Goal: Information Seeking & Learning: Learn about a topic

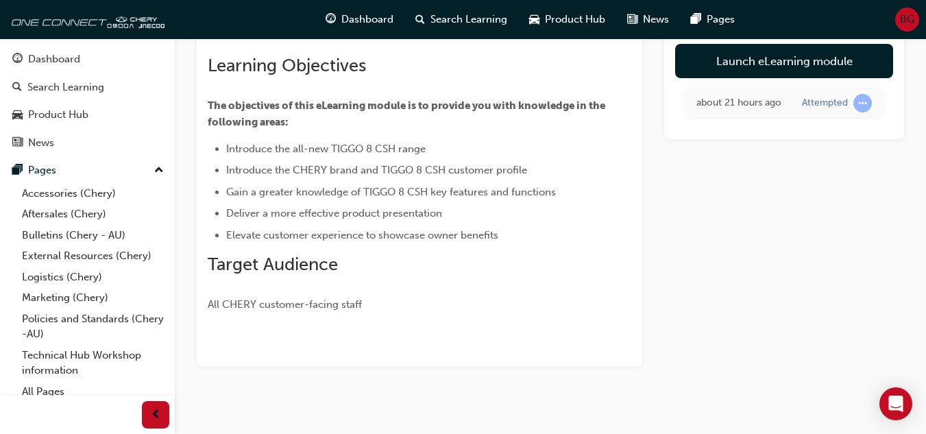
scroll to position [101, 0]
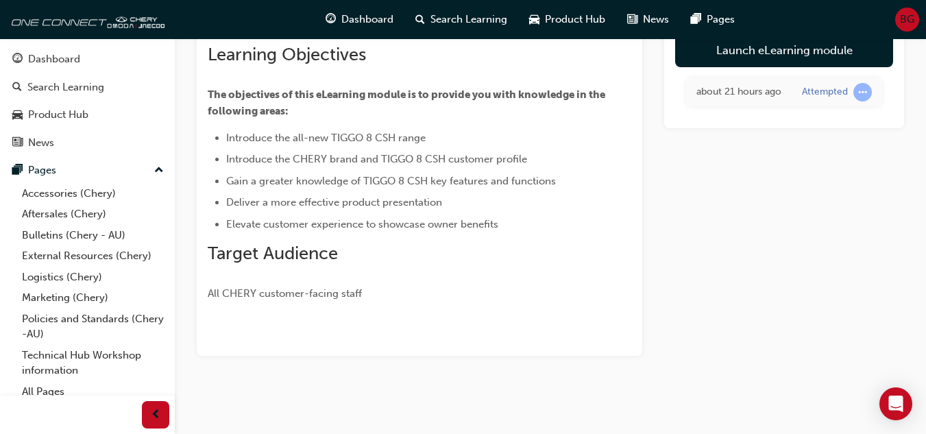
click at [860, 98] on span "learningRecordVerb_ATTEMPT-icon" at bounding box center [862, 92] width 19 height 19
click at [763, 100] on div "about 21 hours ago" at bounding box center [738, 92] width 85 height 16
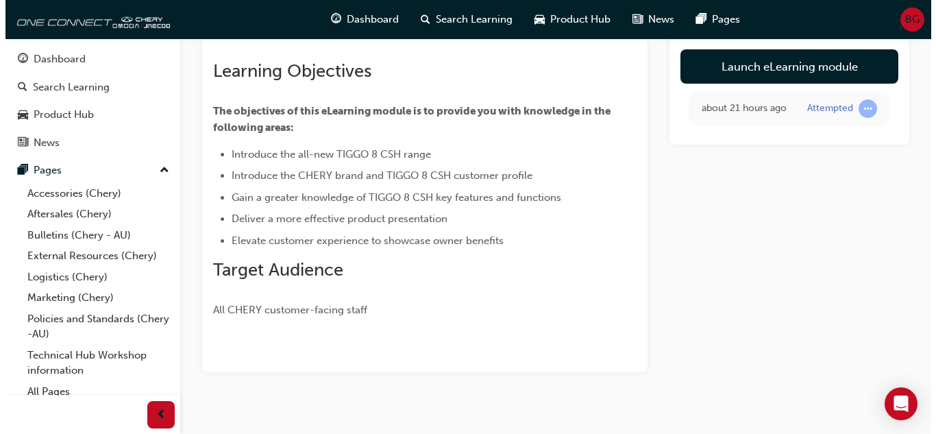
scroll to position [0, 0]
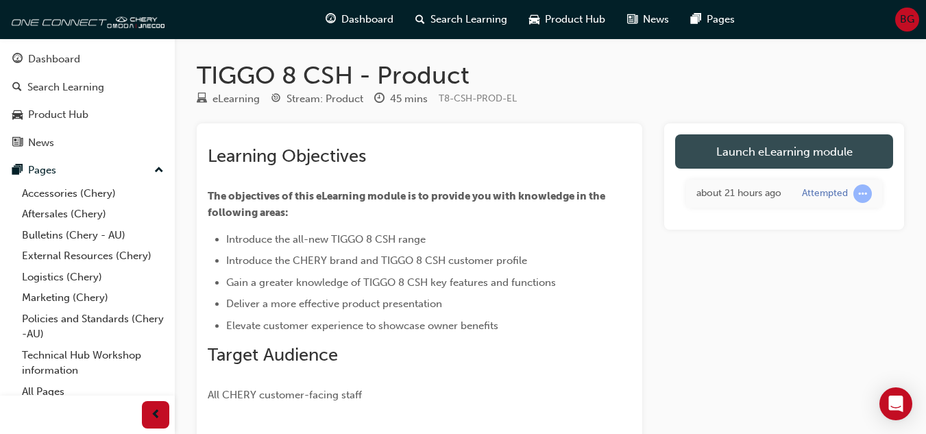
click at [763, 148] on link "Launch eLearning module" at bounding box center [784, 151] width 218 height 34
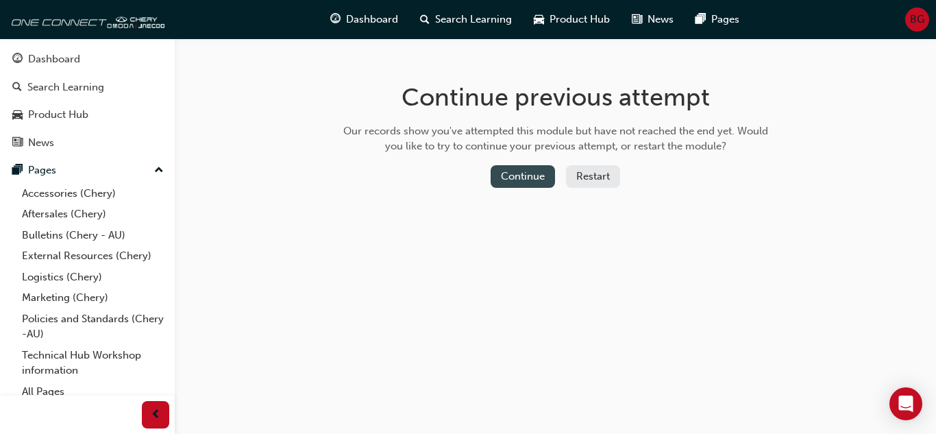
click at [534, 179] on button "Continue" at bounding box center [523, 176] width 64 height 23
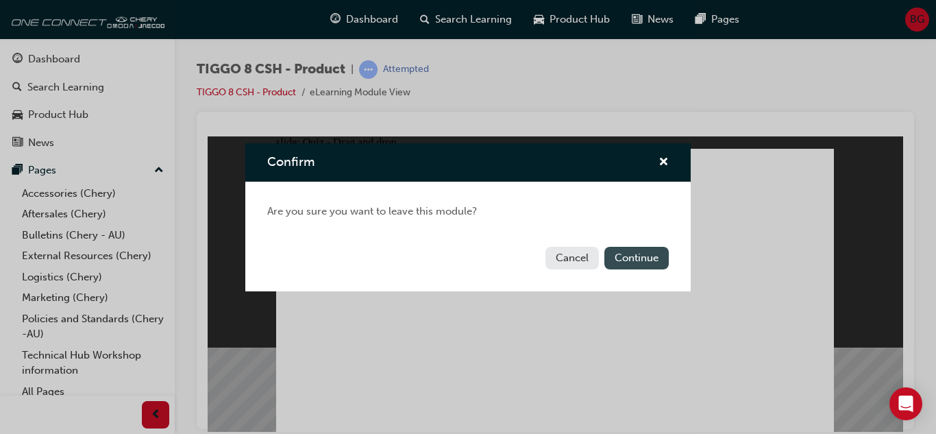
click at [621, 256] on button "Continue" at bounding box center [637, 258] width 64 height 23
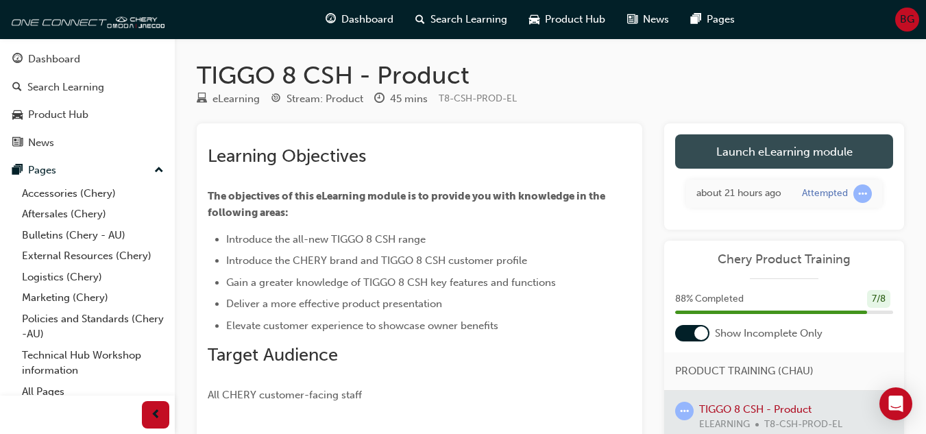
click at [755, 148] on link "Launch eLearning module" at bounding box center [784, 151] width 218 height 34
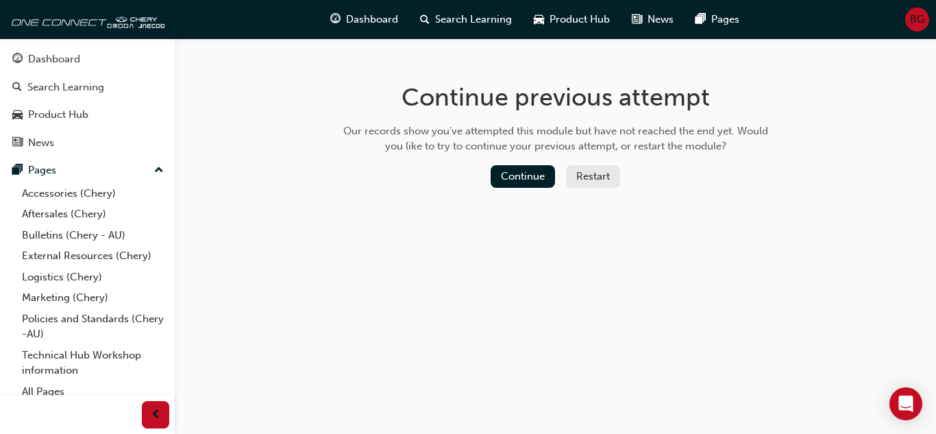
click at [587, 174] on button "Restart" at bounding box center [593, 176] width 54 height 23
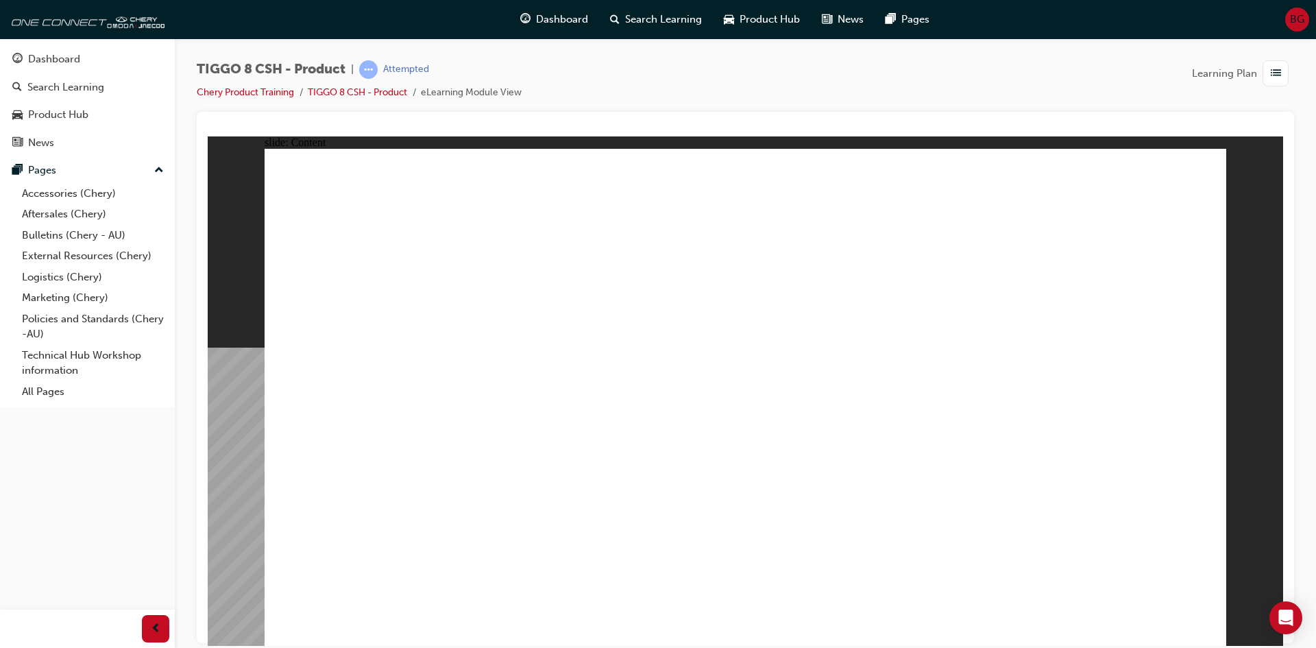
drag, startPoint x: 748, startPoint y: 217, endPoint x: 736, endPoint y: 197, distance: 24.0
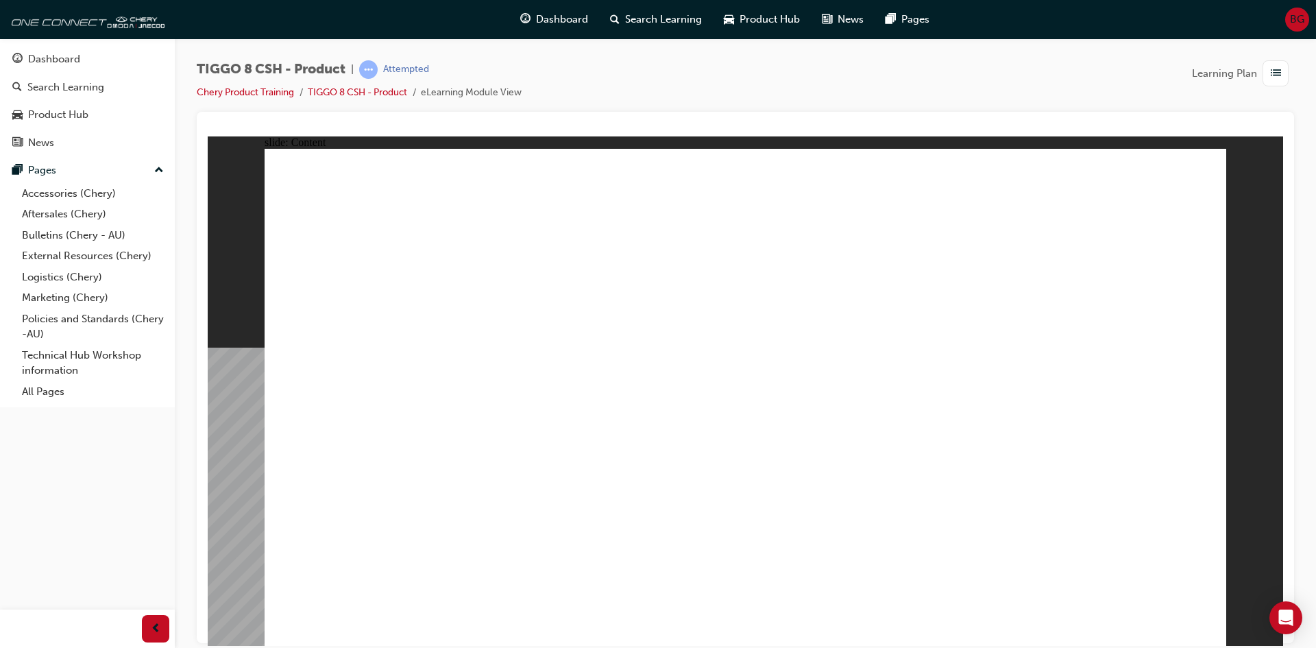
drag, startPoint x: 689, startPoint y: 468, endPoint x: 658, endPoint y: 563, distance: 100.1
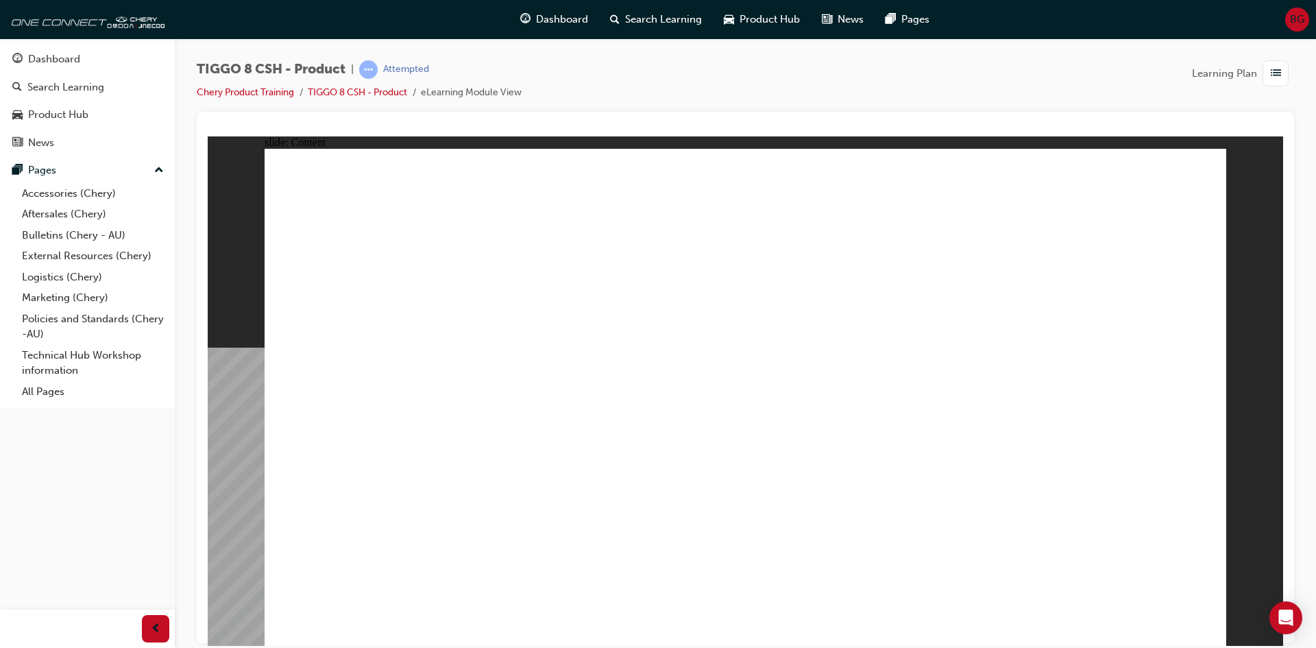
drag, startPoint x: 1129, startPoint y: 496, endPoint x: 1103, endPoint y: 522, distance: 36.8
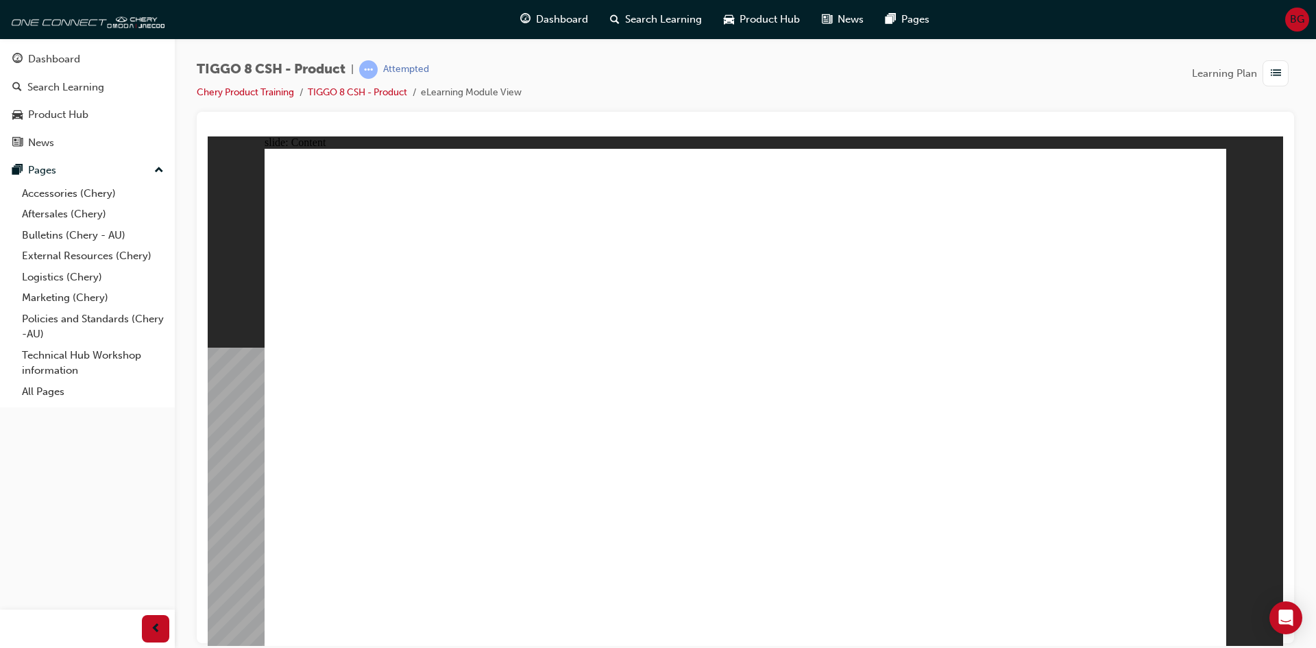
drag, startPoint x: 1075, startPoint y: 557, endPoint x: 1055, endPoint y: 520, distance: 42.3
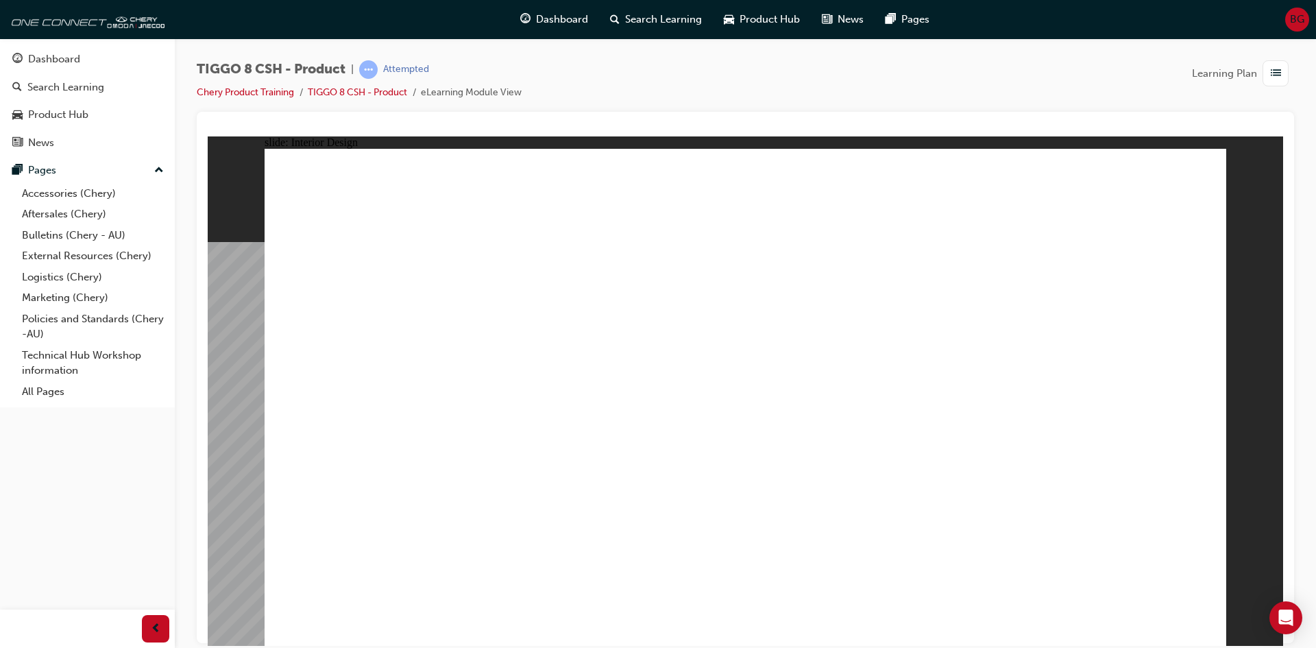
drag, startPoint x: 811, startPoint y: 367, endPoint x: 761, endPoint y: 342, distance: 56.1
drag, startPoint x: 833, startPoint y: 370, endPoint x: 790, endPoint y: 334, distance: 56.0
drag, startPoint x: 984, startPoint y: 389, endPoint x: 1028, endPoint y: 392, distance: 44.7
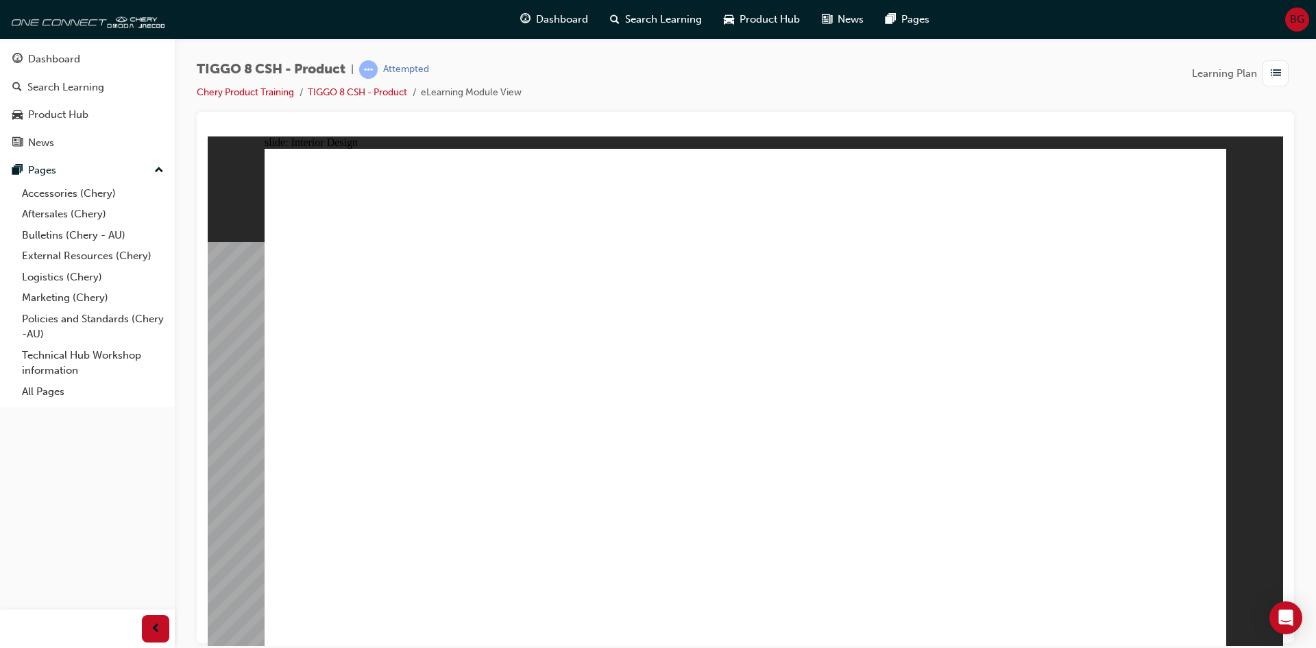
drag, startPoint x: 989, startPoint y: 411, endPoint x: 817, endPoint y: 450, distance: 176.6
drag, startPoint x: 946, startPoint y: 407, endPoint x: 1106, endPoint y: 375, distance: 162.9
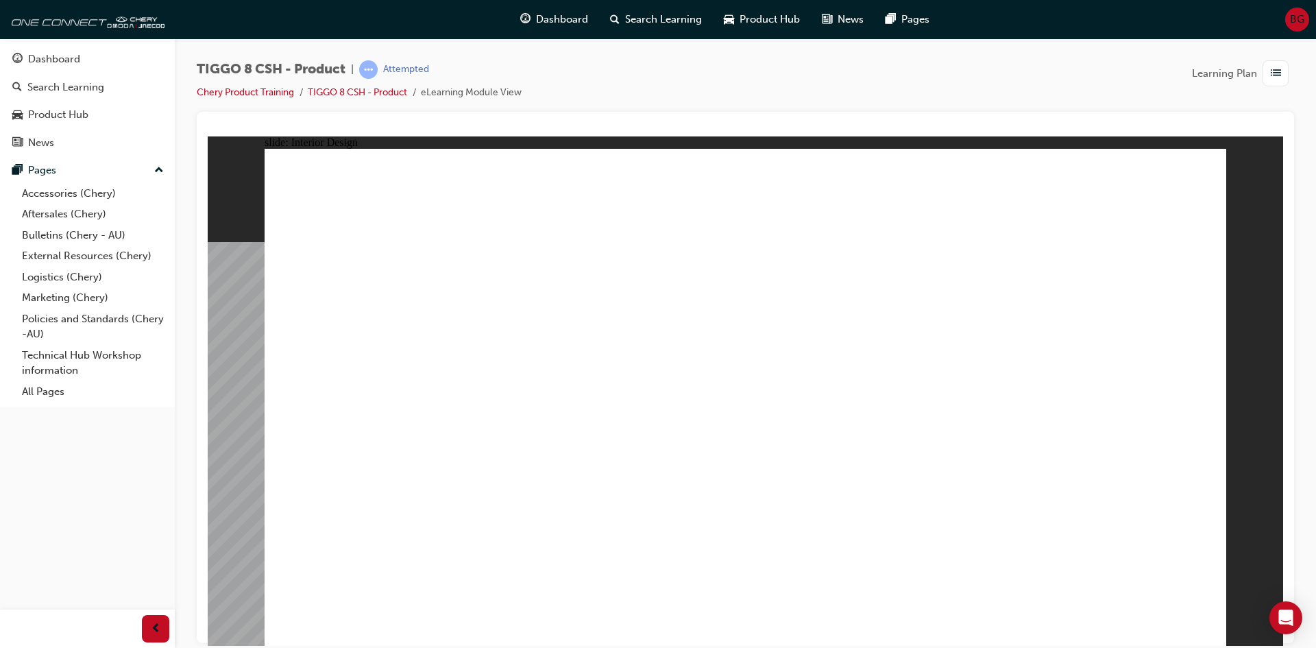
drag, startPoint x: 1005, startPoint y: 400, endPoint x: 678, endPoint y: 401, distance: 327.6
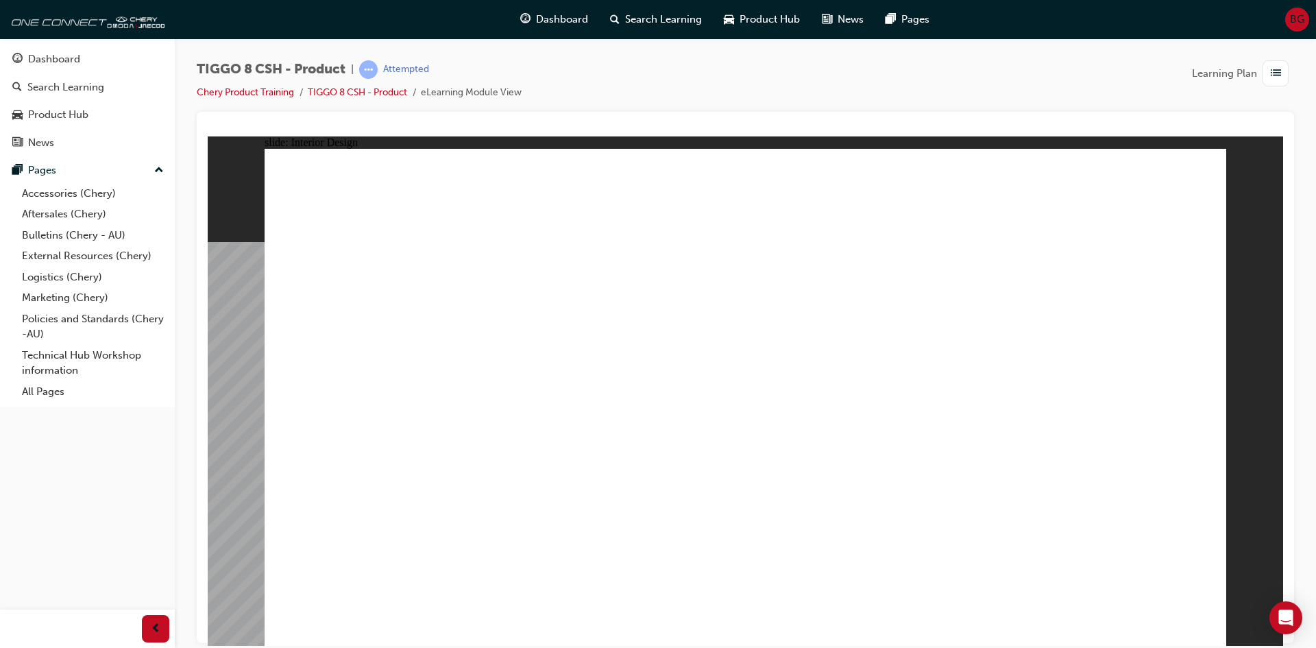
drag, startPoint x: 1016, startPoint y: 378, endPoint x: 893, endPoint y: 448, distance: 141.5
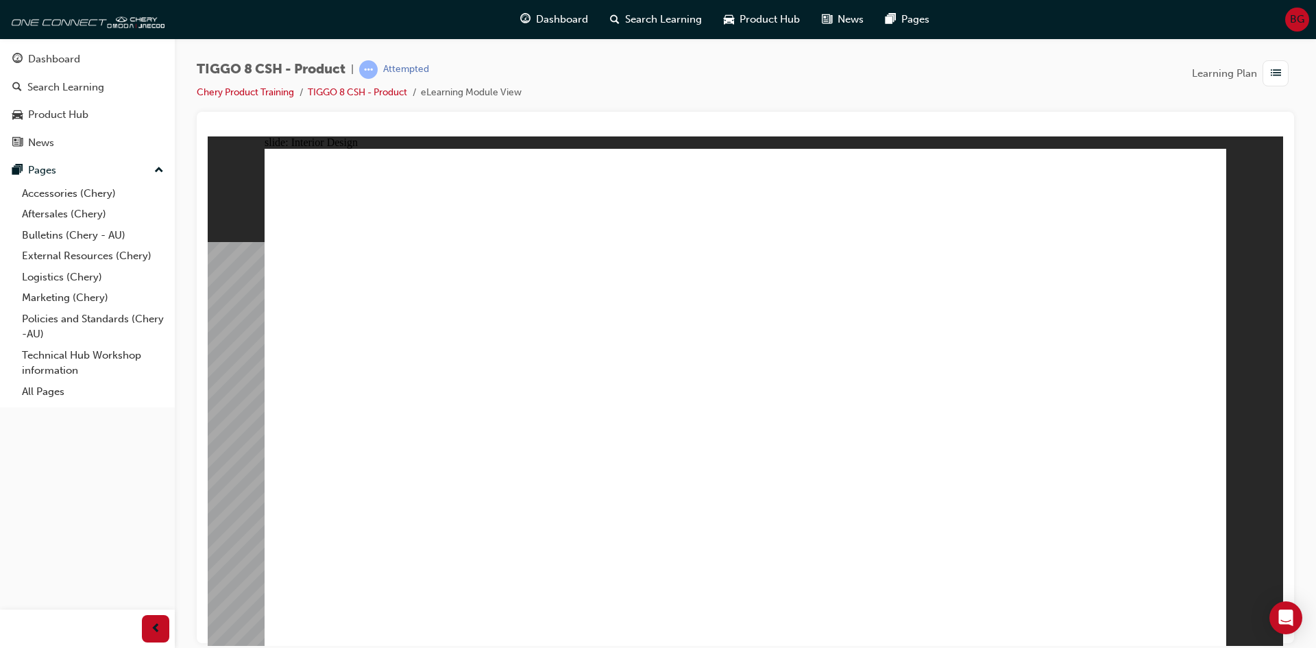
drag, startPoint x: 866, startPoint y: 440, endPoint x: 554, endPoint y: 283, distance: 349.1
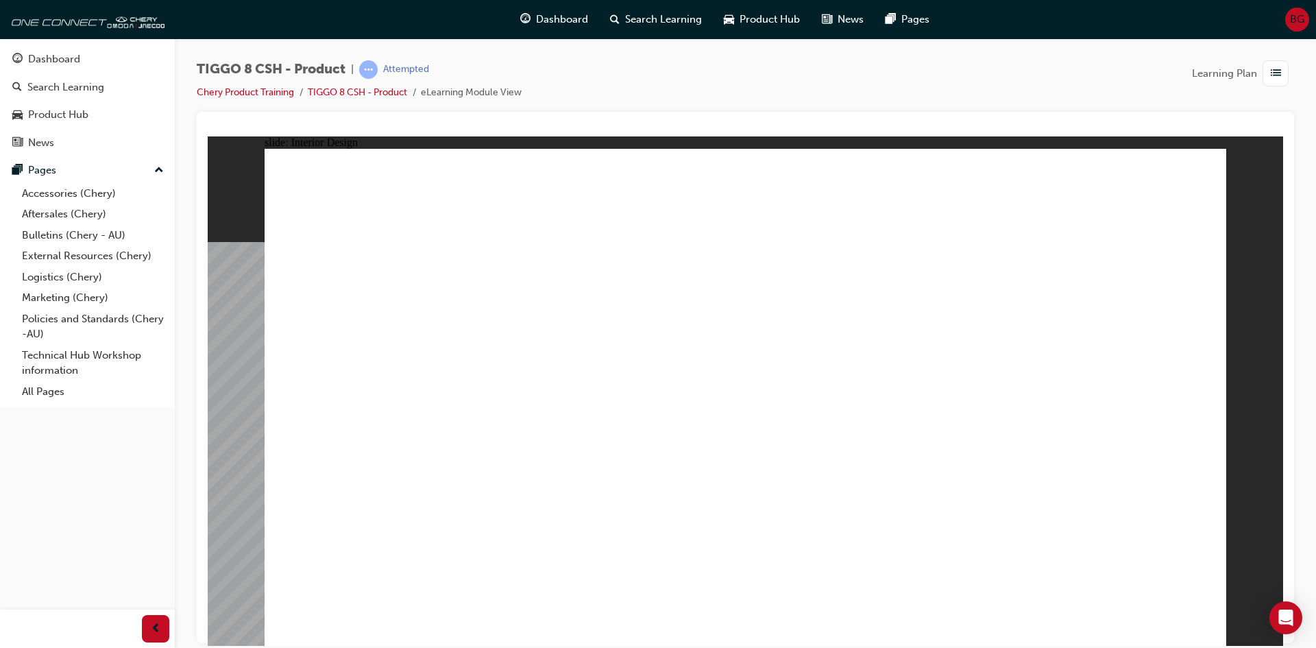
drag, startPoint x: 715, startPoint y: 289, endPoint x: 764, endPoint y: 361, distance: 86.3
drag, startPoint x: 814, startPoint y: 380, endPoint x: 854, endPoint y: 353, distance: 48.5
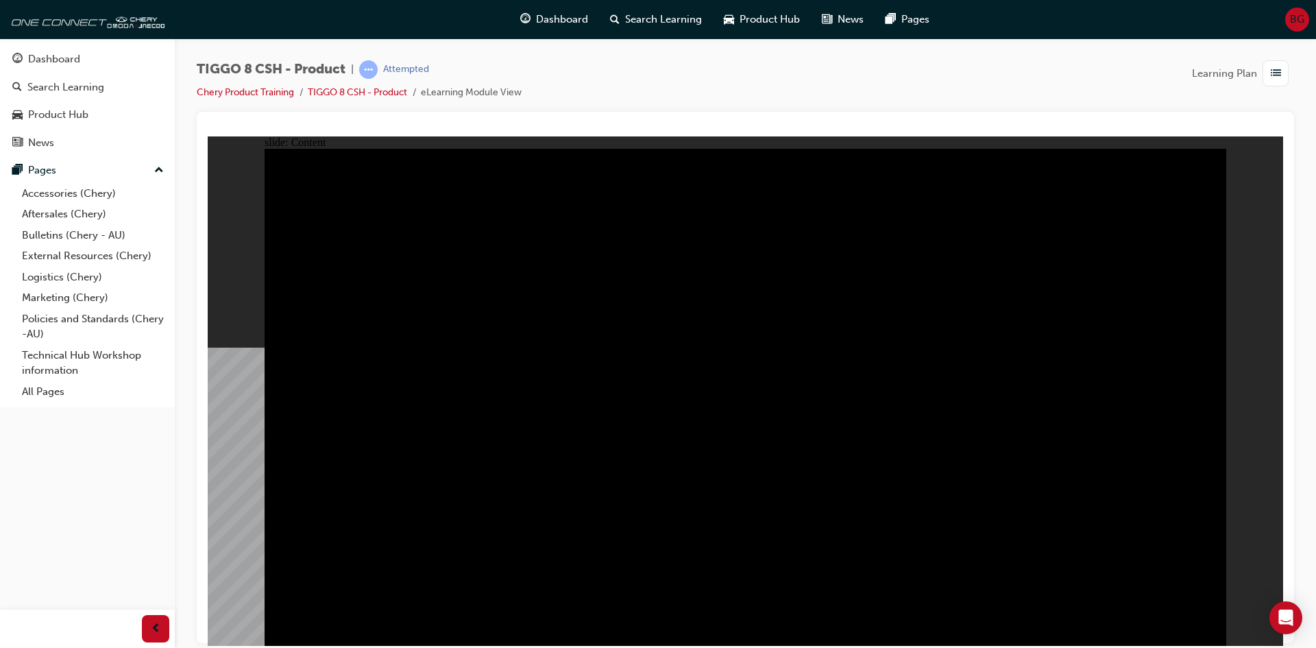
drag, startPoint x: 918, startPoint y: 574, endPoint x: 1037, endPoint y: 467, distance: 160.2
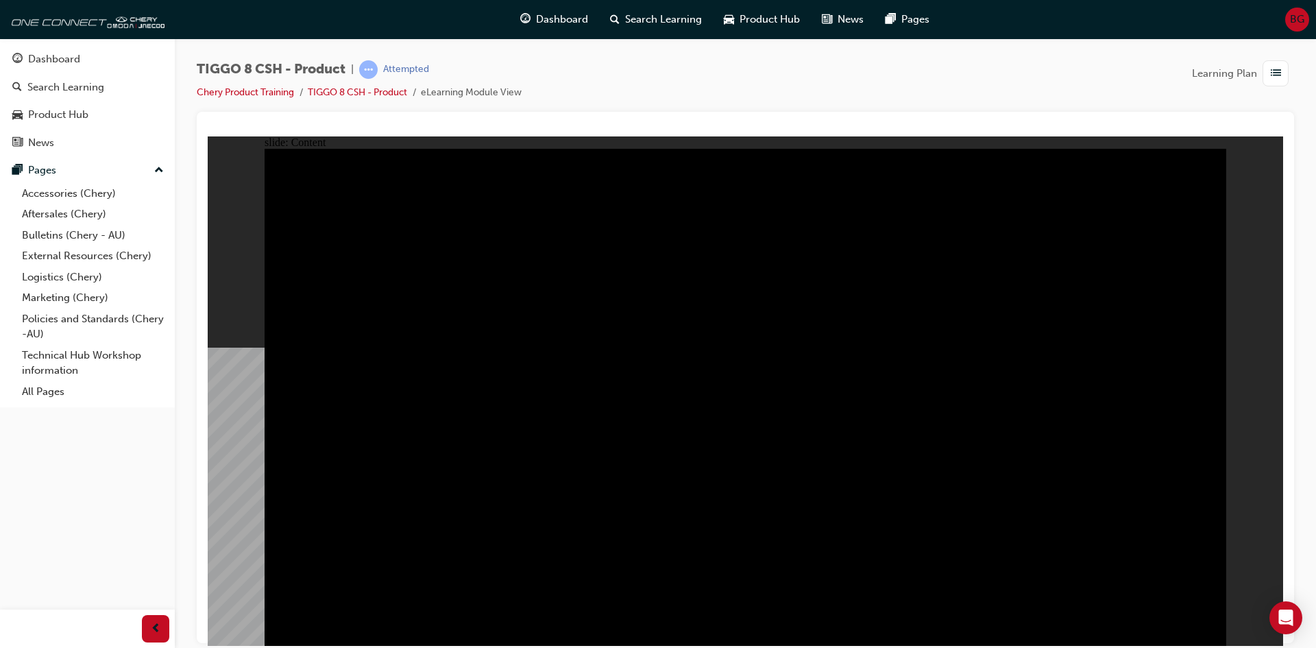
drag, startPoint x: 696, startPoint y: 485, endPoint x: 685, endPoint y: 507, distance: 25.1
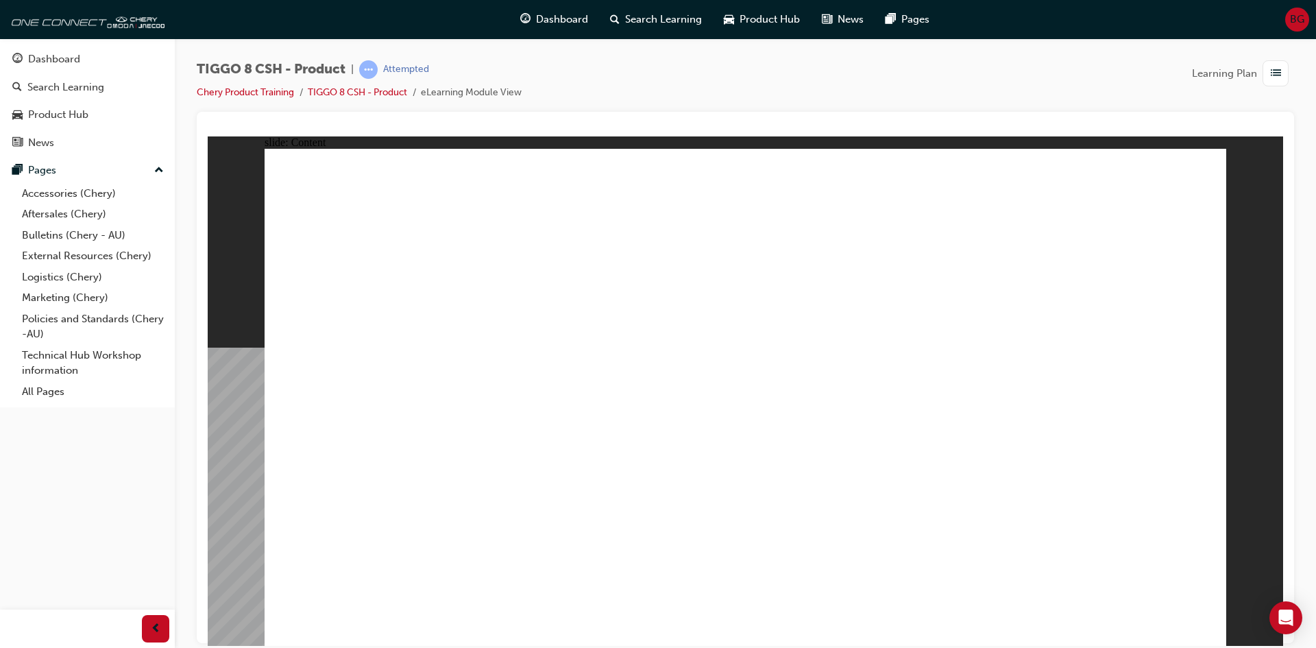
drag, startPoint x: 906, startPoint y: 445, endPoint x: 882, endPoint y: 447, distance: 24.1
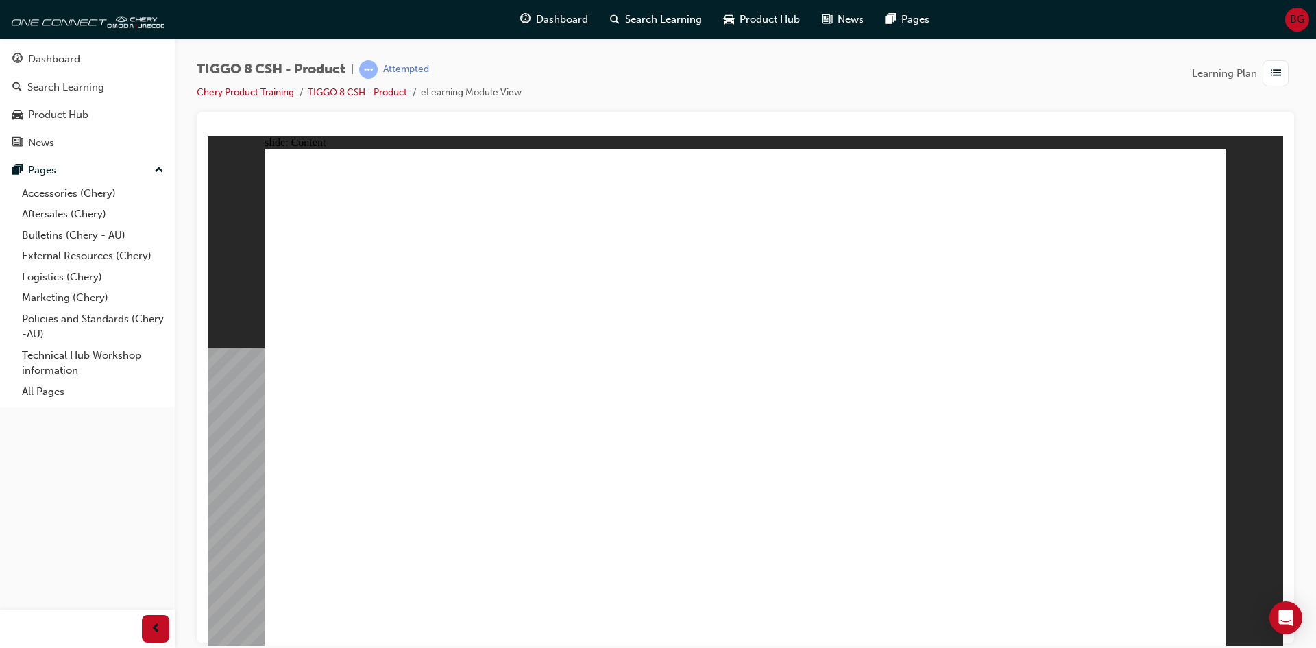
drag, startPoint x: 376, startPoint y: 516, endPoint x: 376, endPoint y: 535, distance: 18.5
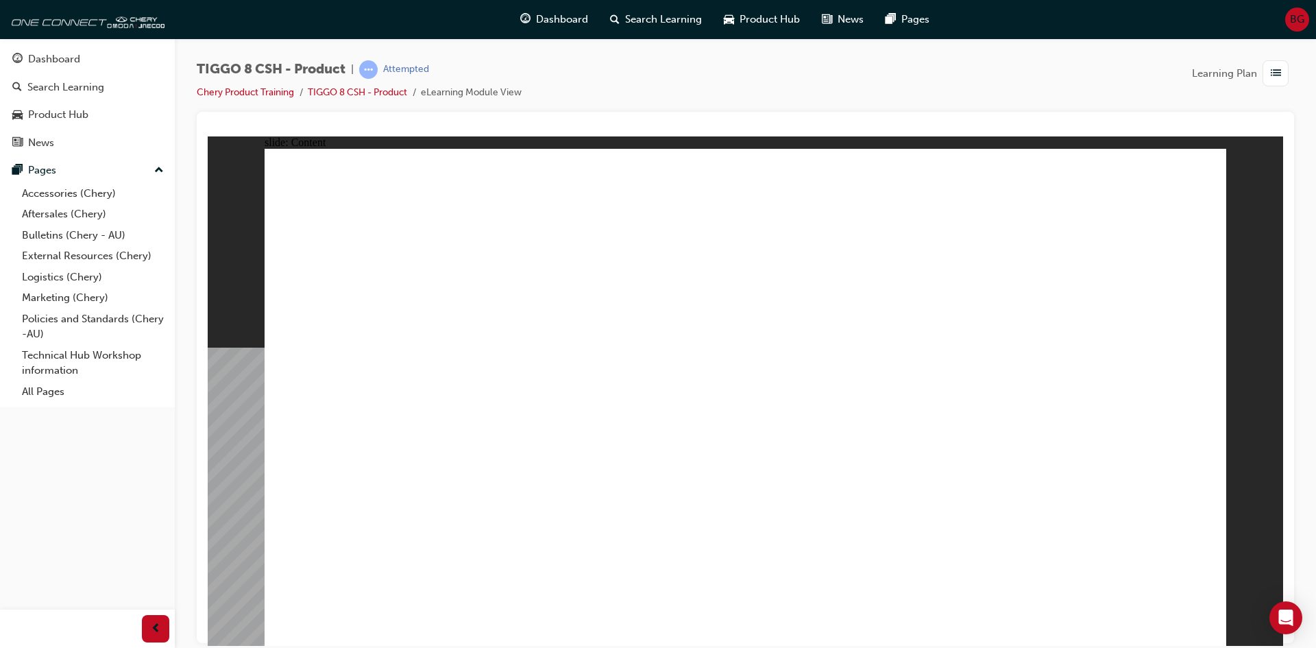
drag, startPoint x: 497, startPoint y: 443, endPoint x: 726, endPoint y: 385, distance: 236.0
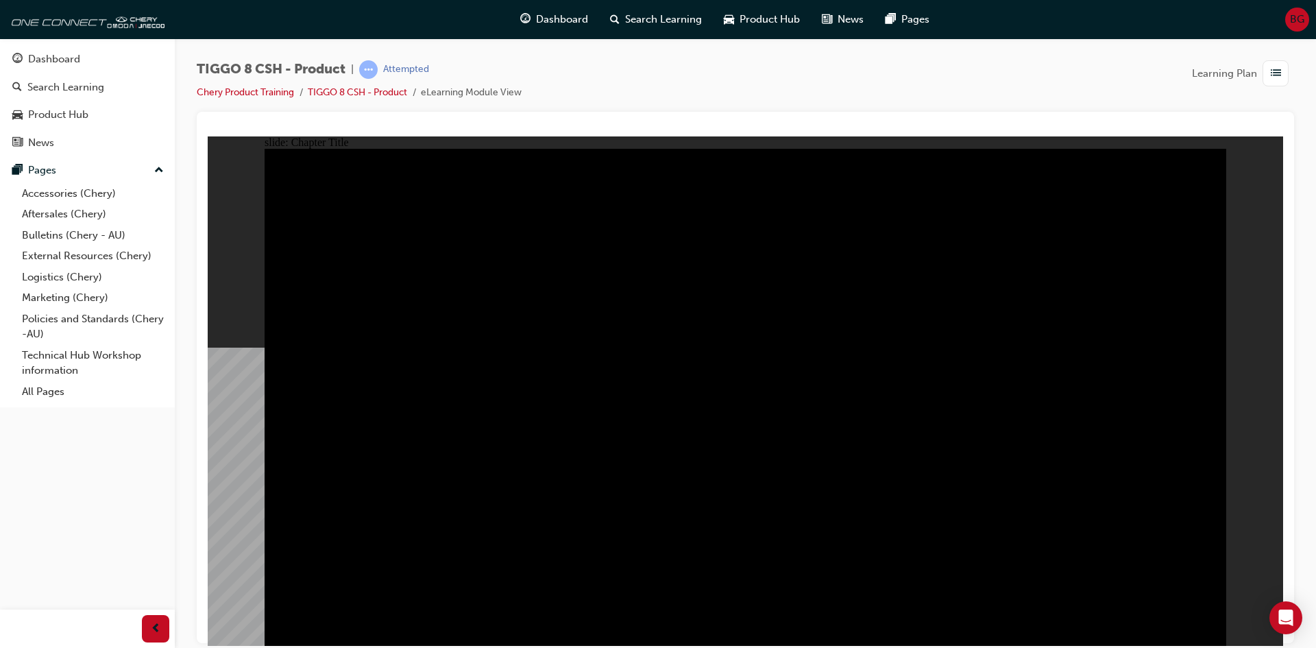
radio input "true"
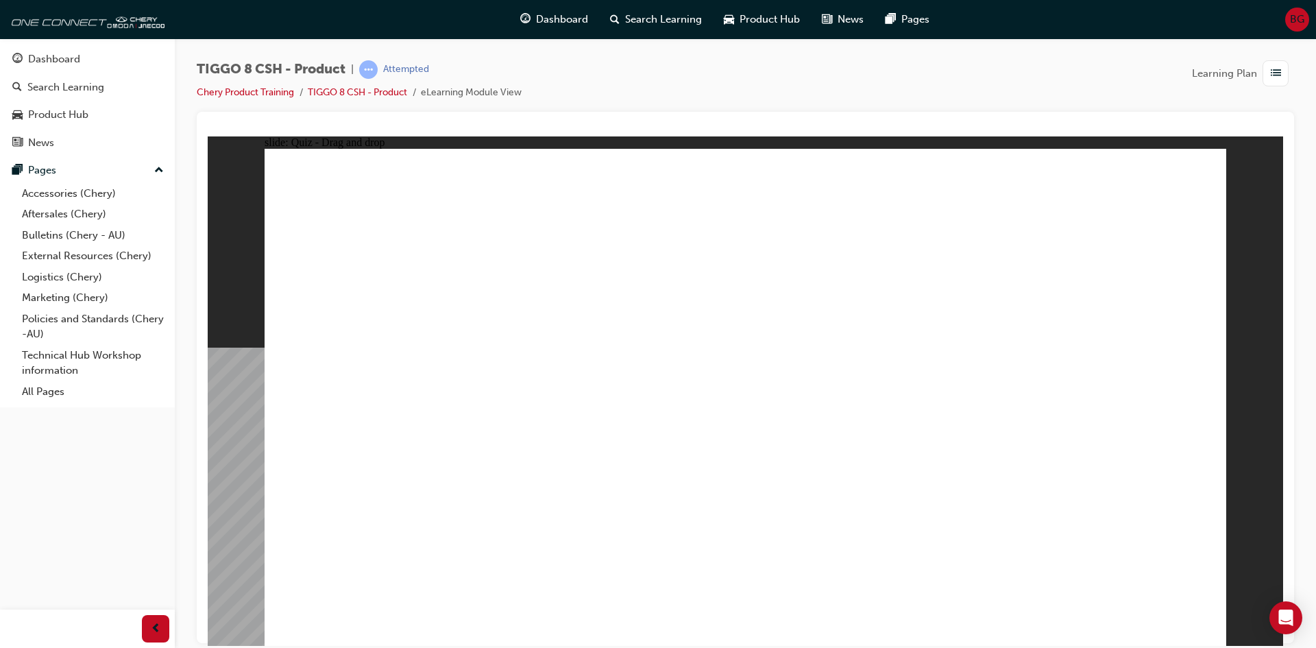
drag, startPoint x: 1055, startPoint y: 217, endPoint x: 393, endPoint y: 411, distance: 690.6
drag, startPoint x: 833, startPoint y: 298, endPoint x: 781, endPoint y: 412, distance: 125.4
drag, startPoint x: 890, startPoint y: 218, endPoint x: 541, endPoint y: 432, distance: 410.1
drag, startPoint x: 1114, startPoint y: 476, endPoint x: 1110, endPoint y: 463, distance: 12.8
drag, startPoint x: 711, startPoint y: 201, endPoint x: 924, endPoint y: 414, distance: 301.4
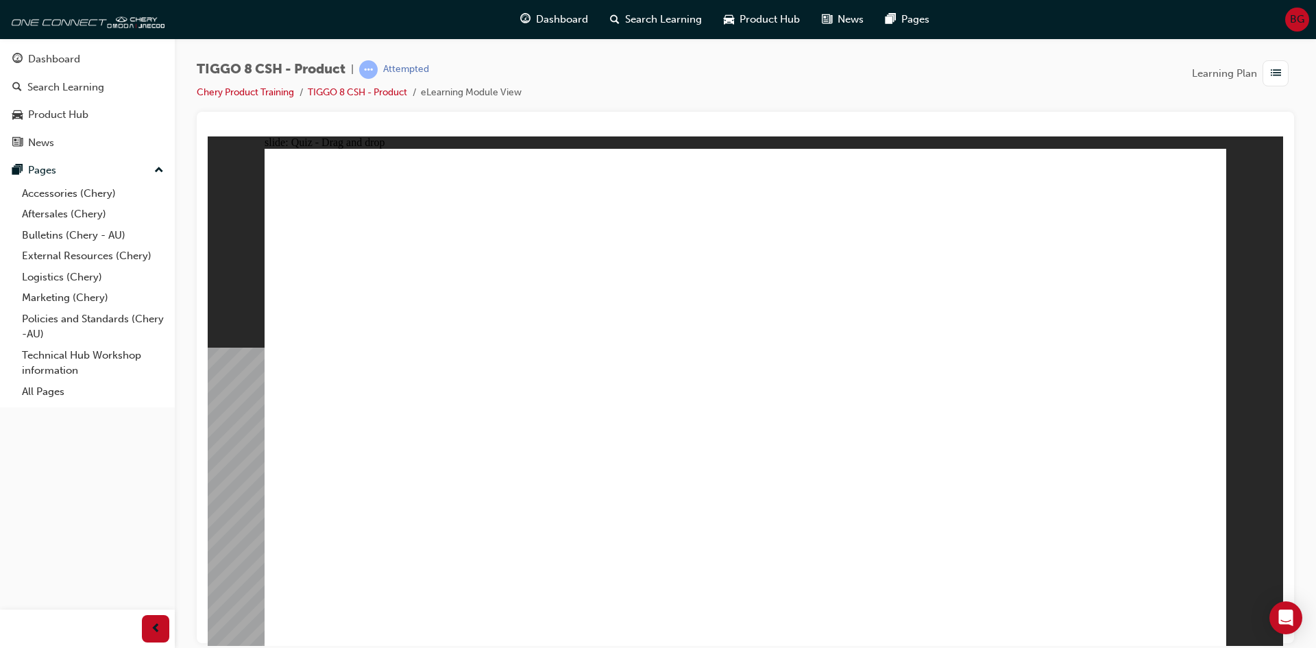
checkbox input "true"
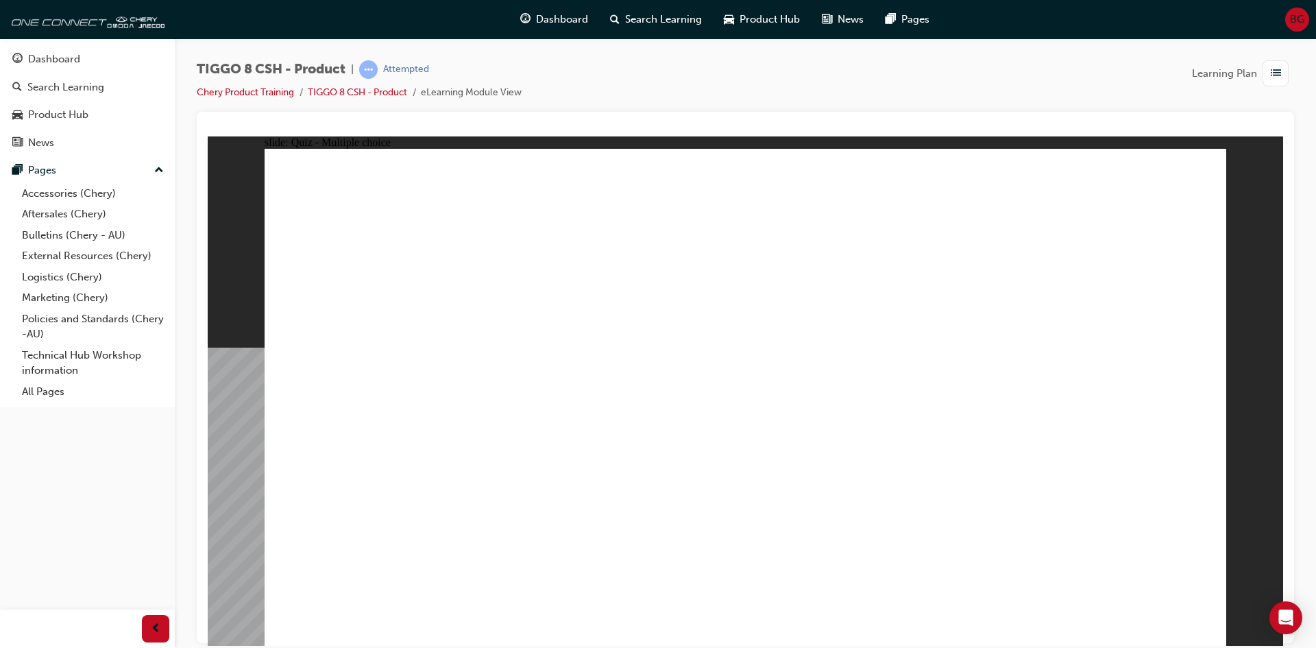
radio input "true"
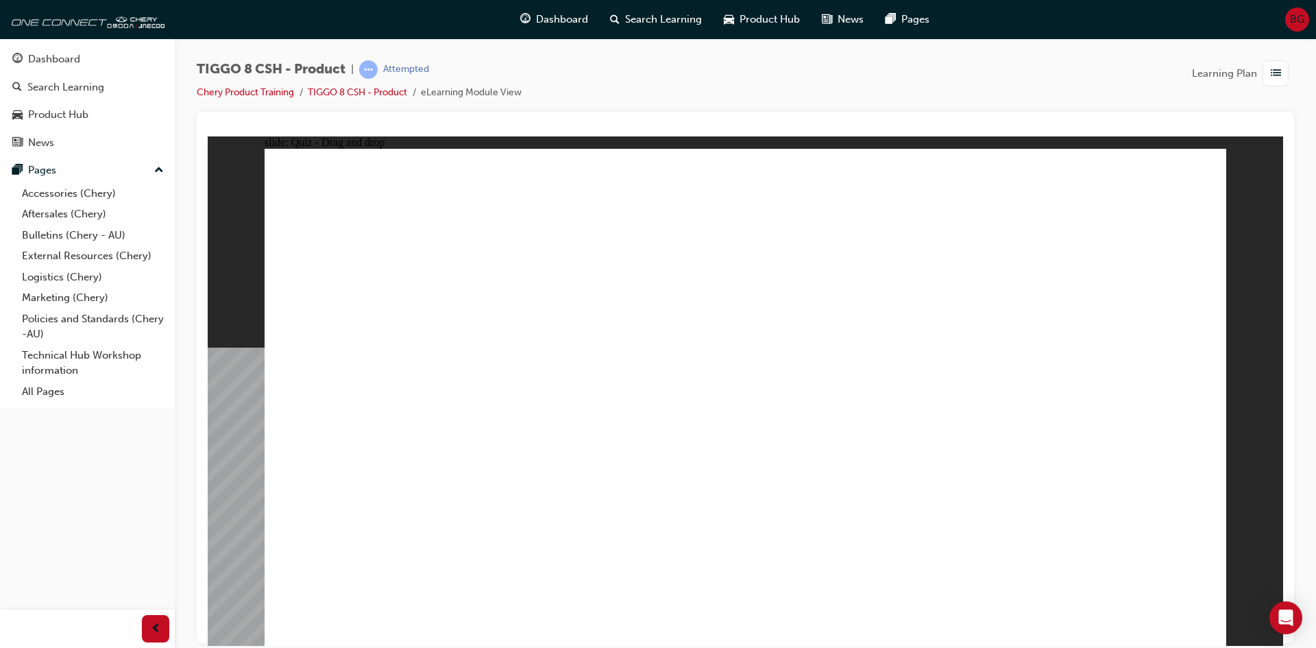
drag, startPoint x: 731, startPoint y: 210, endPoint x: 793, endPoint y: 402, distance: 201.8
drag, startPoint x: 872, startPoint y: 261, endPoint x: 909, endPoint y: 448, distance: 190.1
drag, startPoint x: 905, startPoint y: 237, endPoint x: 887, endPoint y: 405, distance: 168.9
drag, startPoint x: 811, startPoint y: 245, endPoint x: 857, endPoint y: 441, distance: 201.3
drag, startPoint x: 929, startPoint y: 210, endPoint x: 929, endPoint y: 430, distance: 220.7
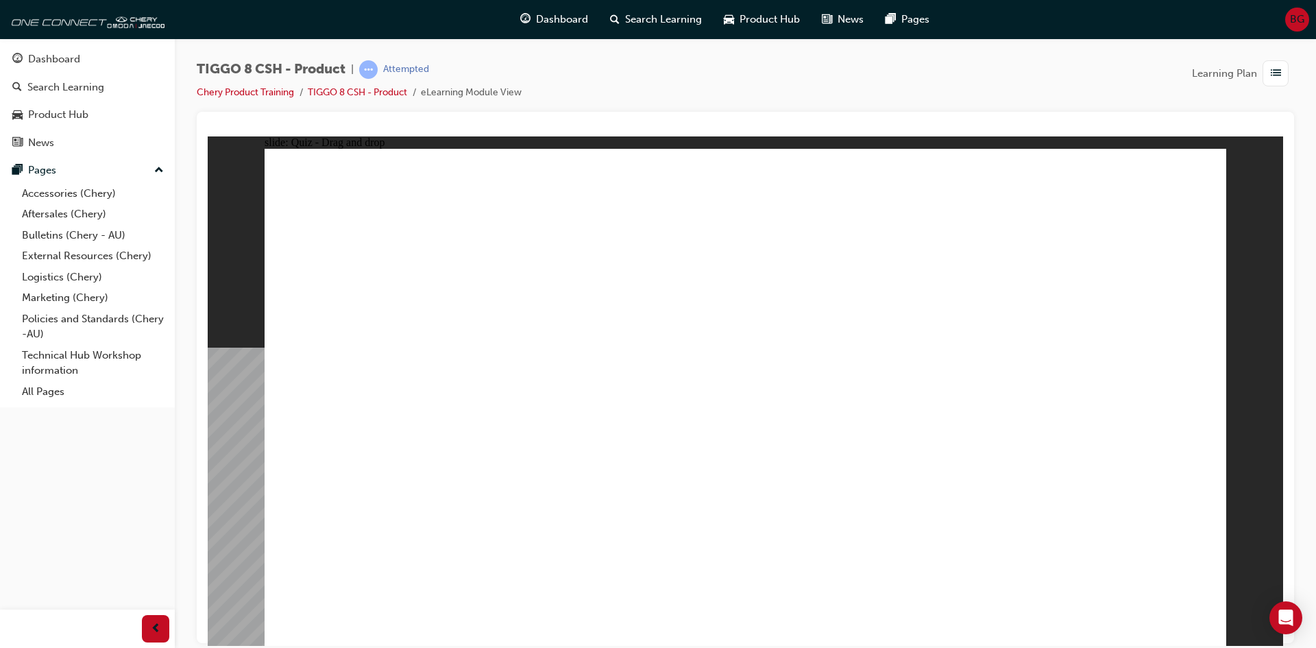
drag, startPoint x: 1097, startPoint y: 237, endPoint x: 1001, endPoint y: 469, distance: 251.0
drag, startPoint x: 1056, startPoint y: 198, endPoint x: 919, endPoint y: 473, distance: 307.1
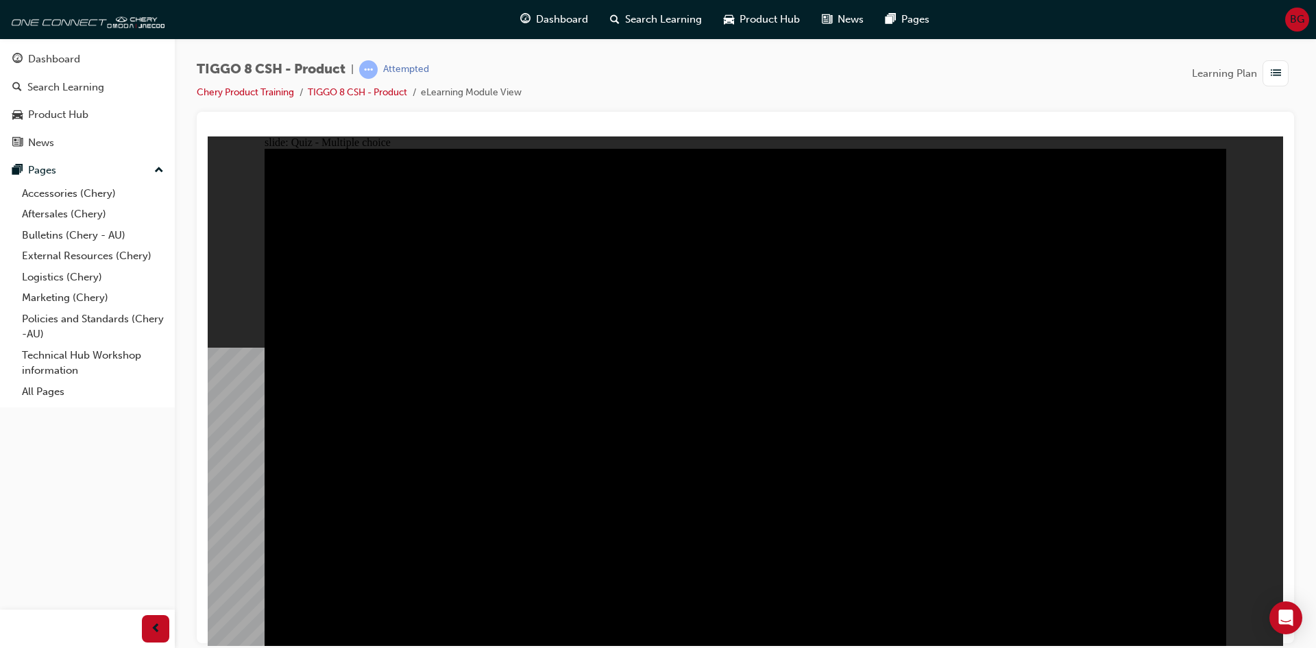
radio input "true"
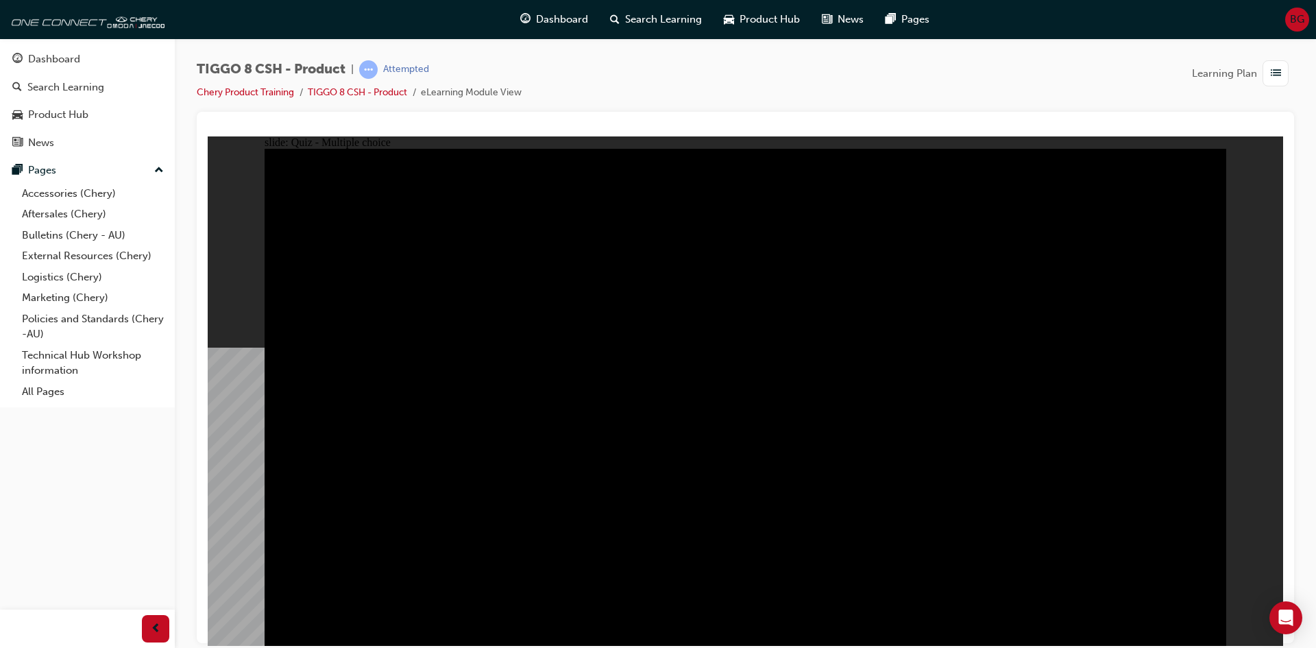
radio input "true"
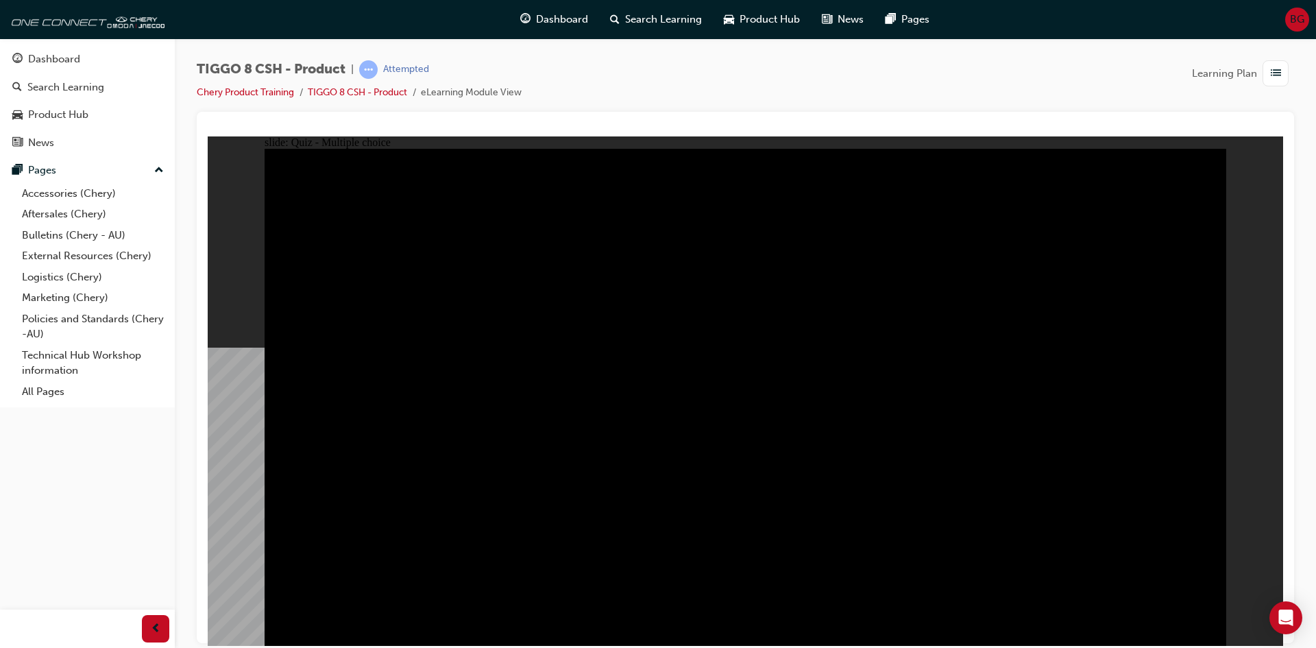
checkbox input "true"
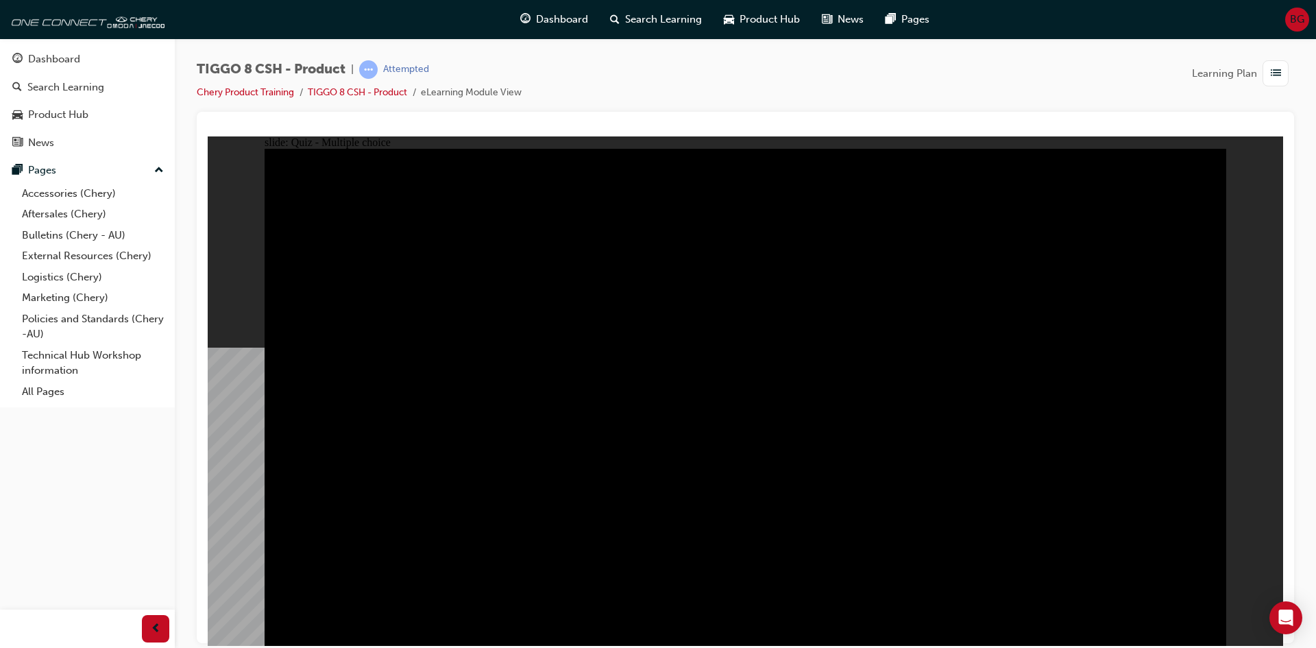
checkbox input "true"
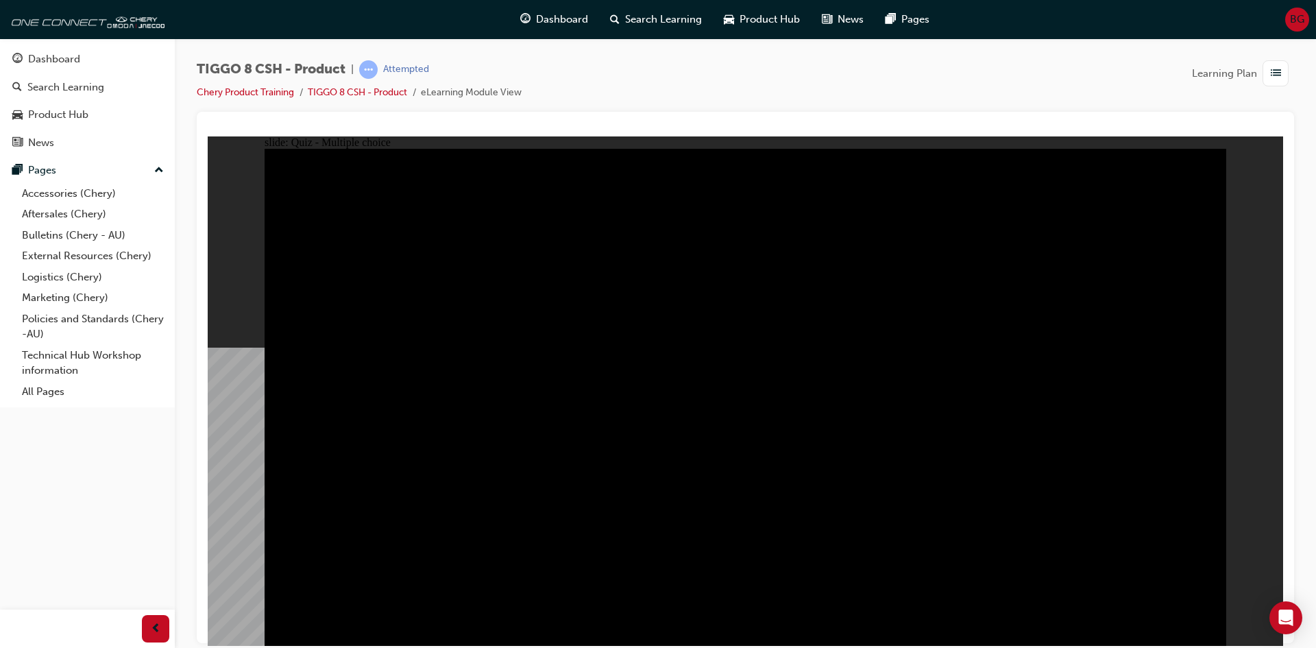
checkbox input "true"
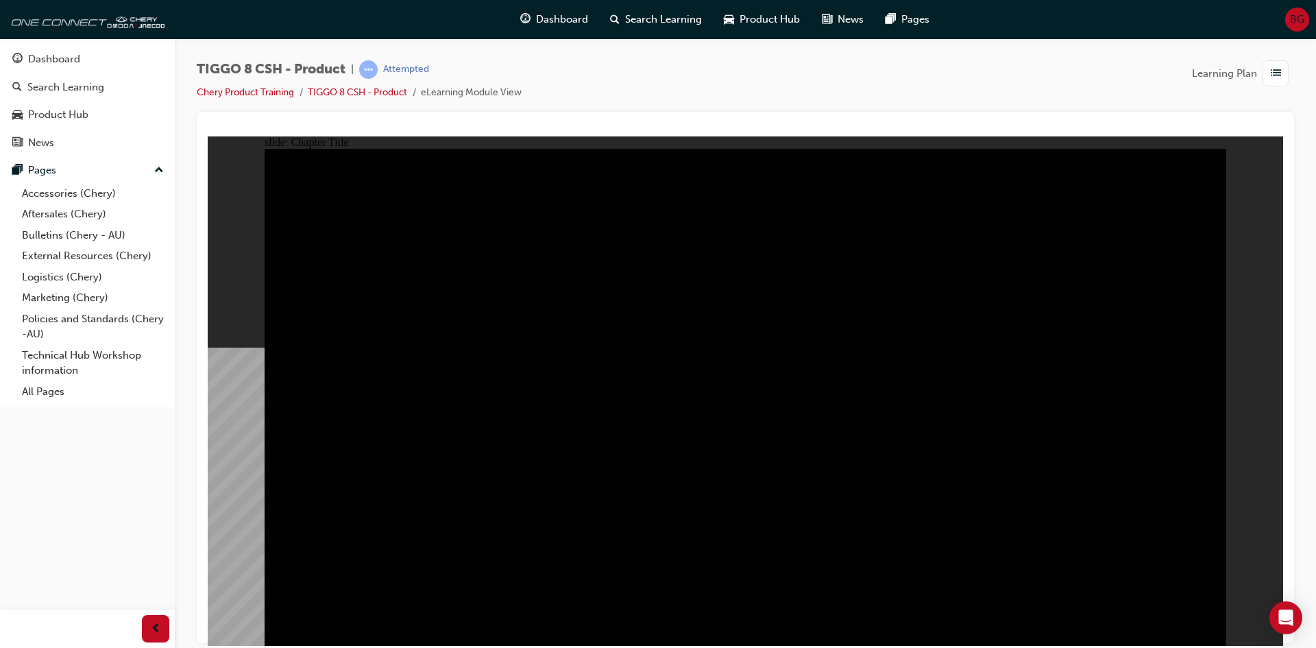
radio input "true"
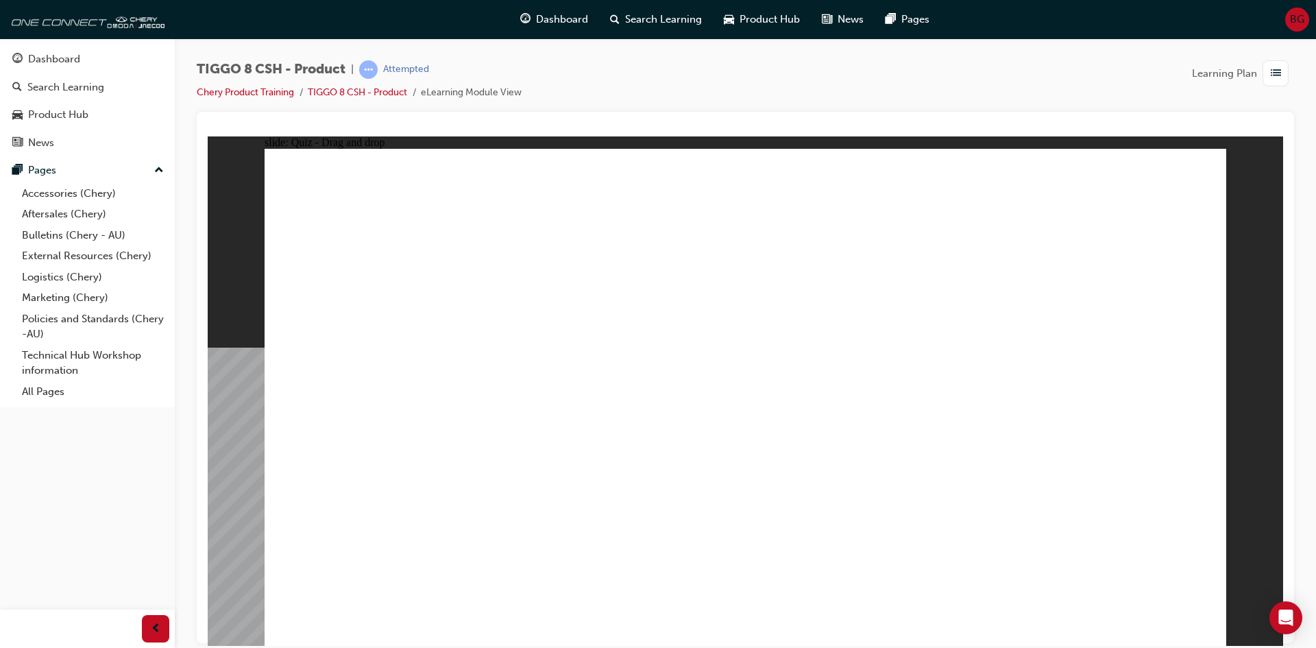
drag, startPoint x: 1009, startPoint y: 256, endPoint x: 381, endPoint y: 422, distance: 649.4
drag, startPoint x: 795, startPoint y: 371, endPoint x: 770, endPoint y: 424, distance: 58.6
drag, startPoint x: 743, startPoint y: 195, endPoint x: 949, endPoint y: 410, distance: 297.6
drag, startPoint x: 1062, startPoint y: 378, endPoint x: 1103, endPoint y: 415, distance: 55.3
drag, startPoint x: 872, startPoint y: 212, endPoint x: 548, endPoint y: 414, distance: 382.3
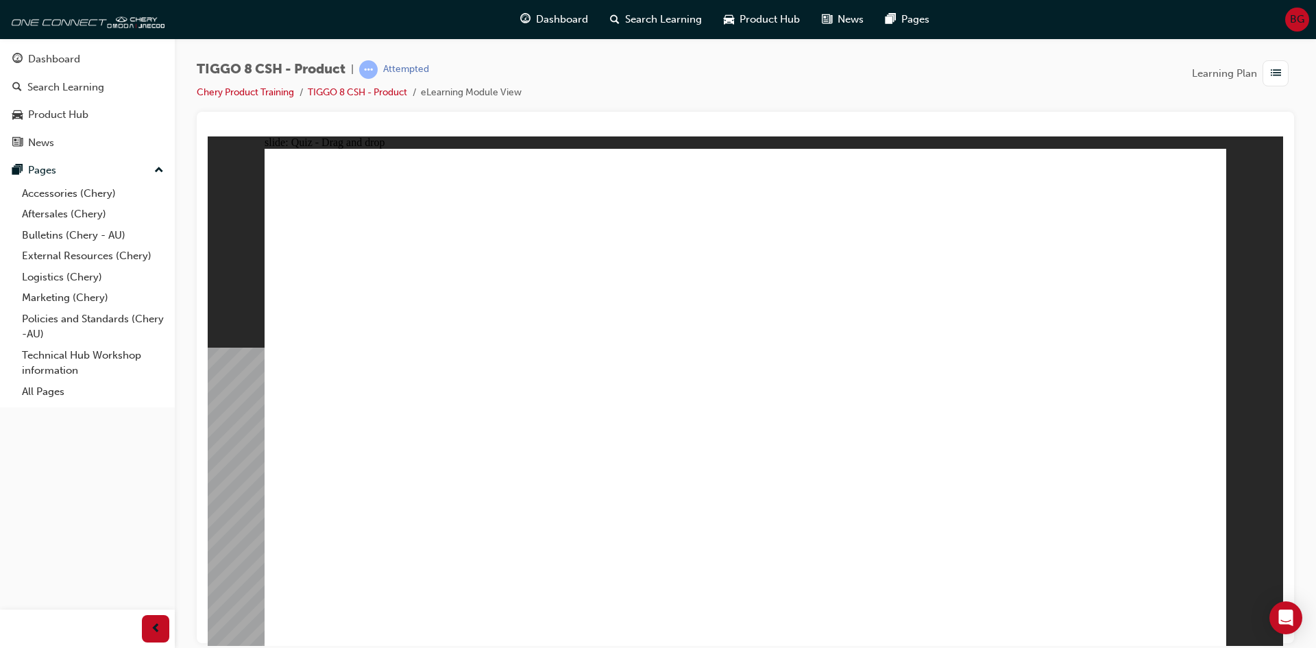
checkbox input "true"
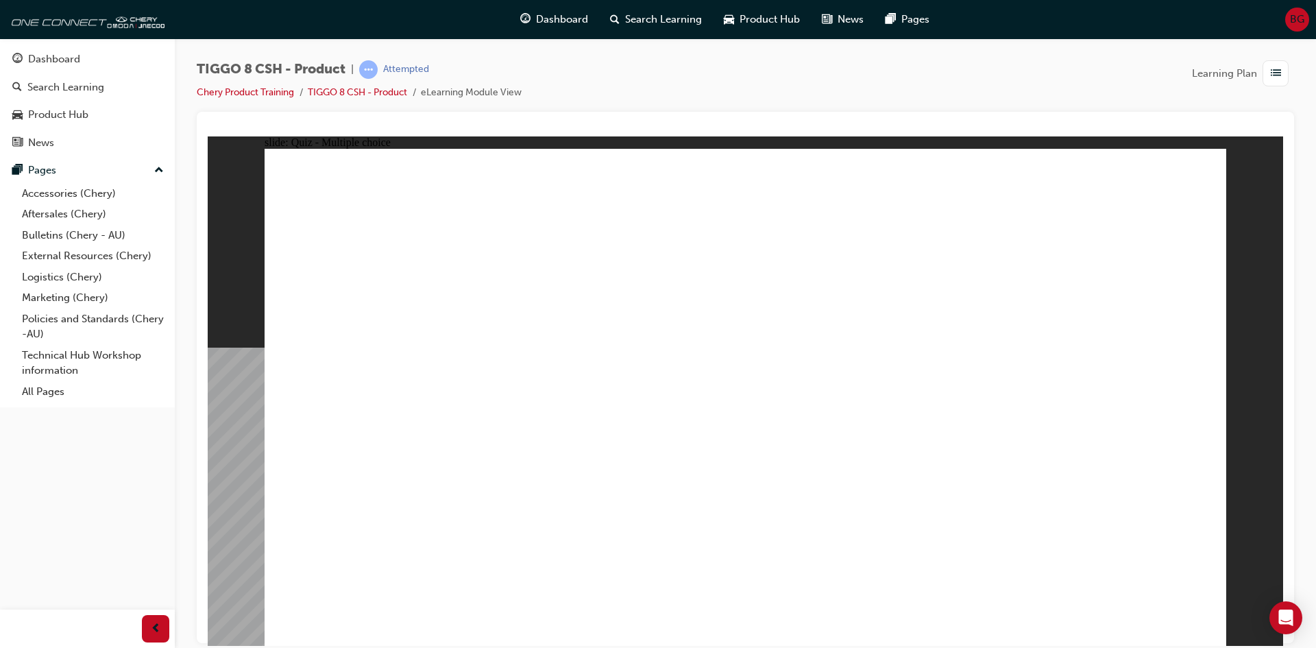
radio input "true"
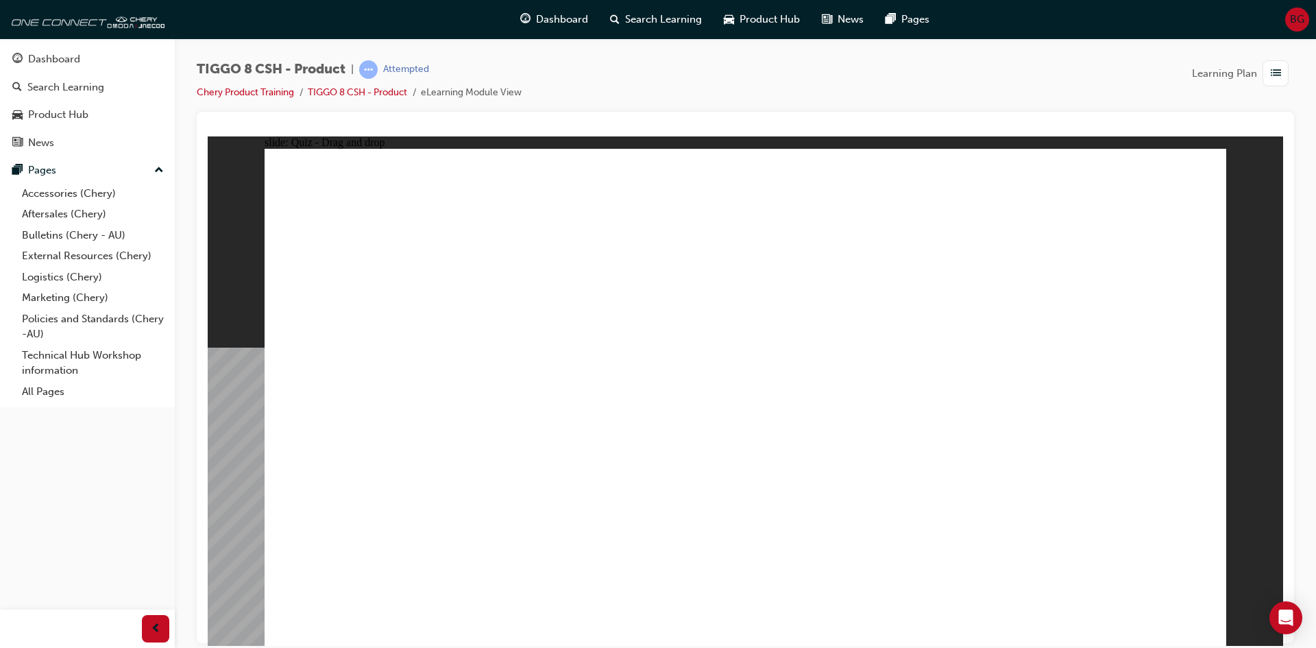
drag, startPoint x: 796, startPoint y: 225, endPoint x: 840, endPoint y: 470, distance: 249.4
drag, startPoint x: 907, startPoint y: 375, endPoint x: 916, endPoint y: 408, distance: 34.7
drag, startPoint x: 916, startPoint y: 286, endPoint x: 907, endPoint y: 522, distance: 236.7
drag, startPoint x: 920, startPoint y: 389, endPoint x: 908, endPoint y: 501, distance: 113.1
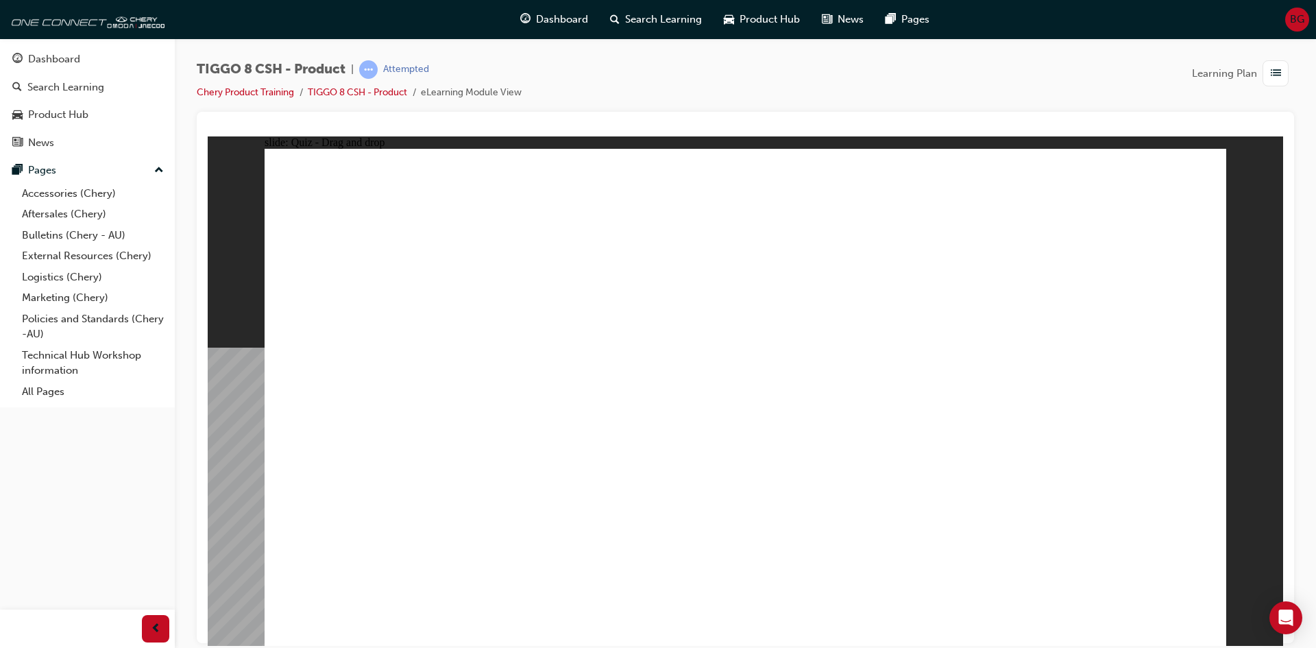
drag, startPoint x: 858, startPoint y: 471, endPoint x: 852, endPoint y: 530, distance: 59.3
drag, startPoint x: 738, startPoint y: 236, endPoint x: 798, endPoint y: 523, distance: 292.6
drag, startPoint x: 1048, startPoint y: 244, endPoint x: 903, endPoint y: 502, distance: 296.4
drag, startPoint x: 1076, startPoint y: 206, endPoint x: 927, endPoint y: 493, distance: 322.8
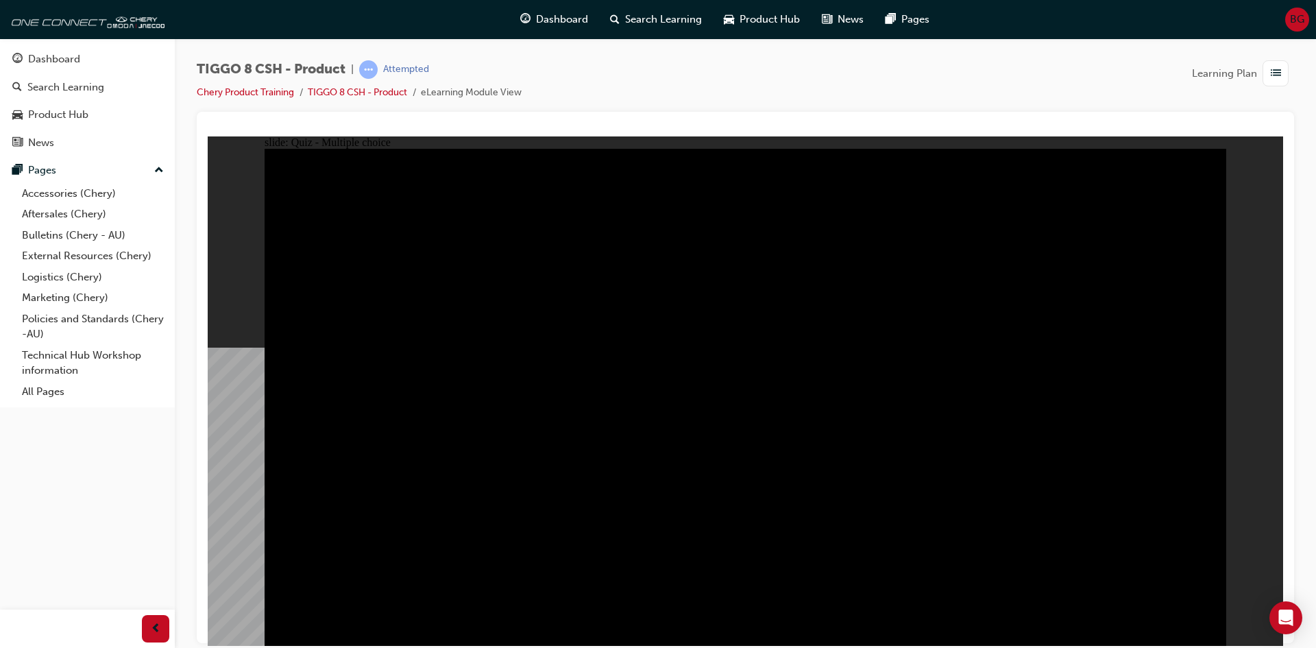
radio input "true"
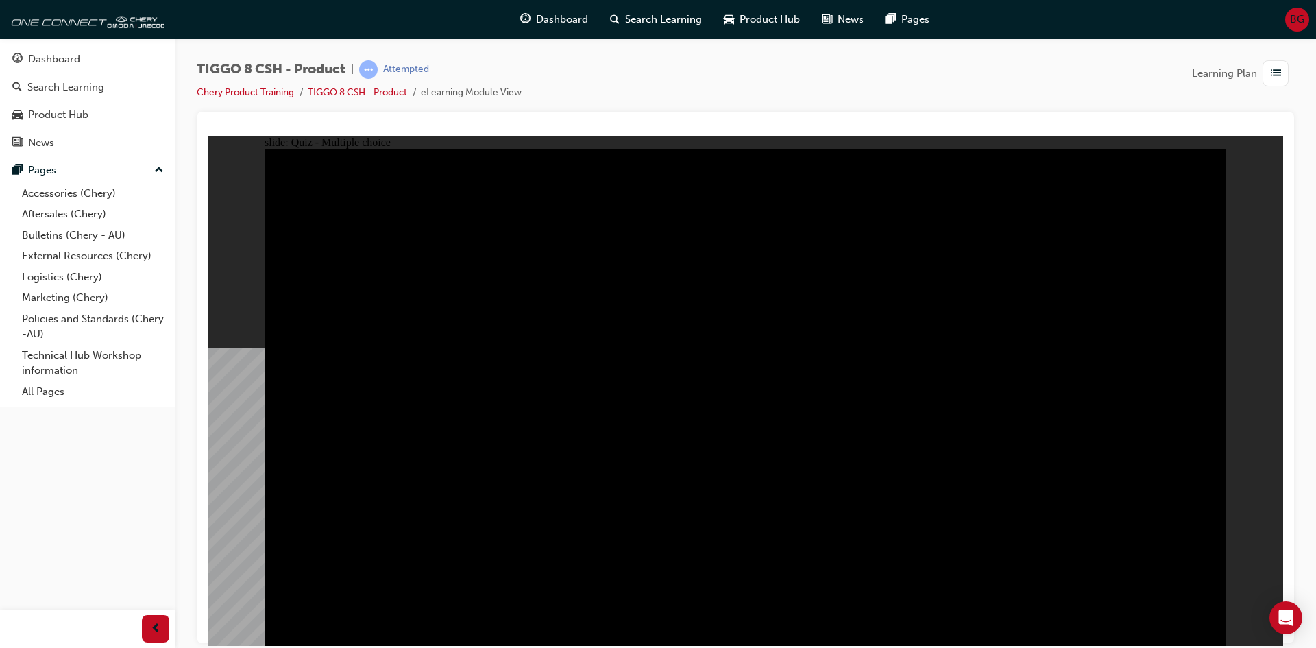
radio input "true"
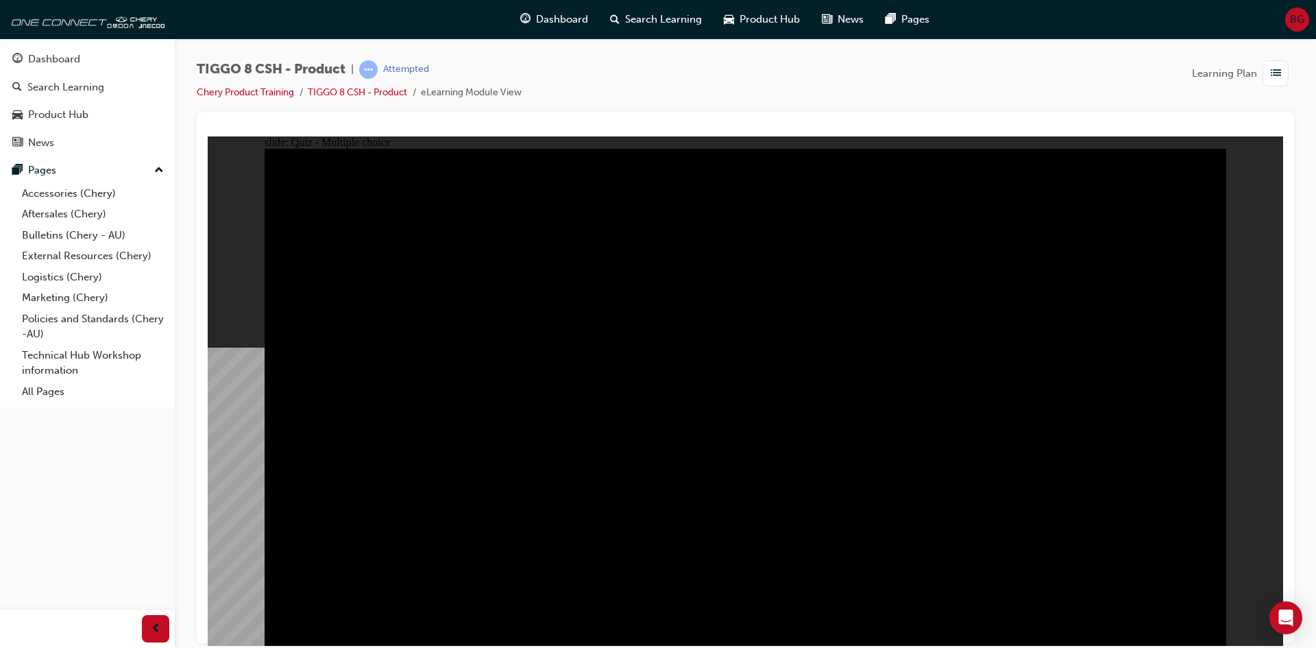
checkbox input "true"
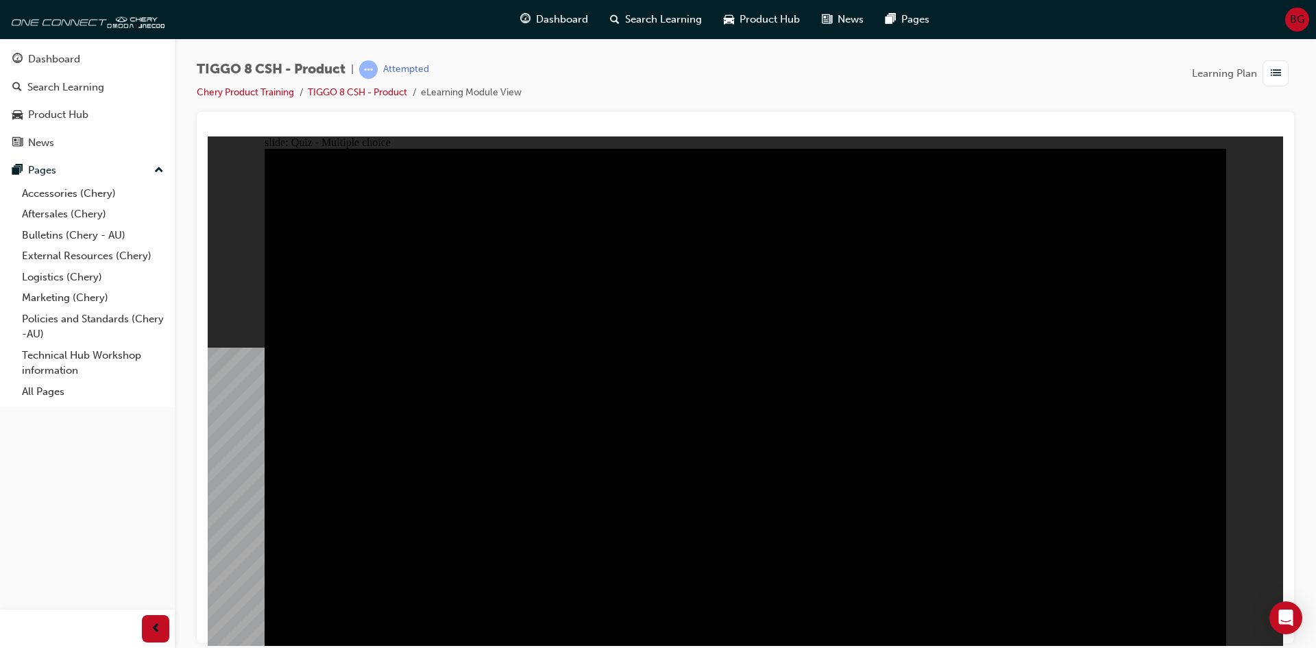
checkbox input "true"
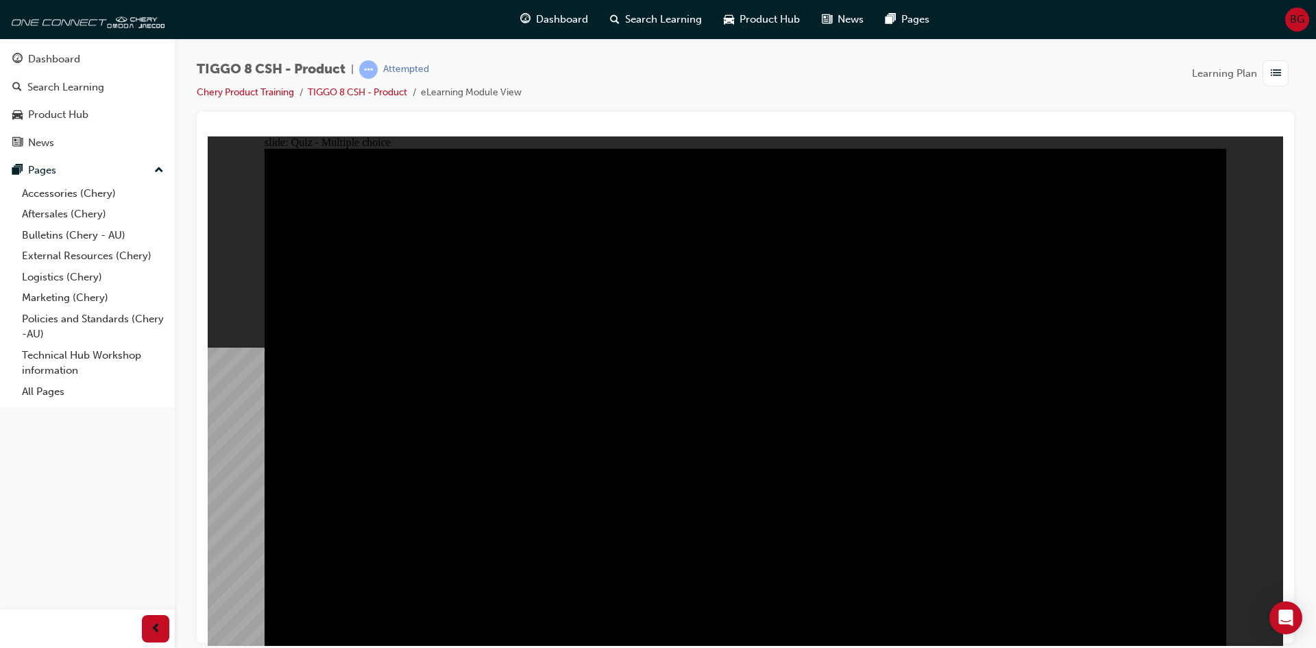
checkbox input "true"
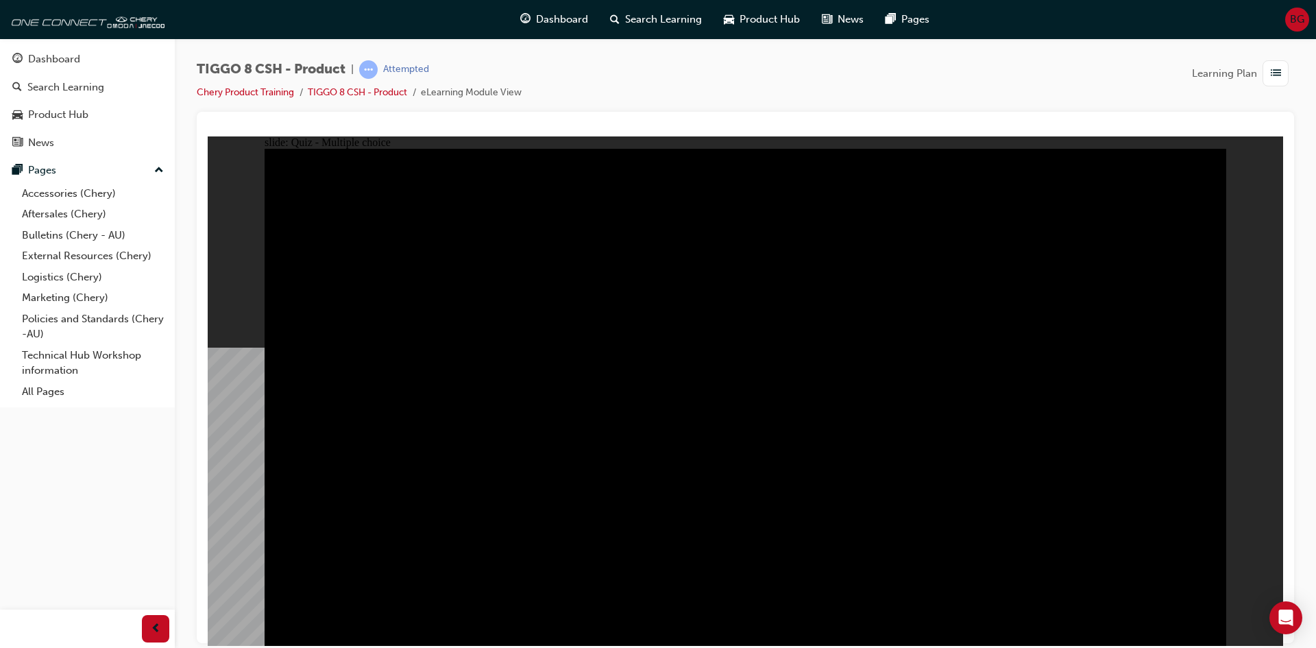
checkbox input "true"
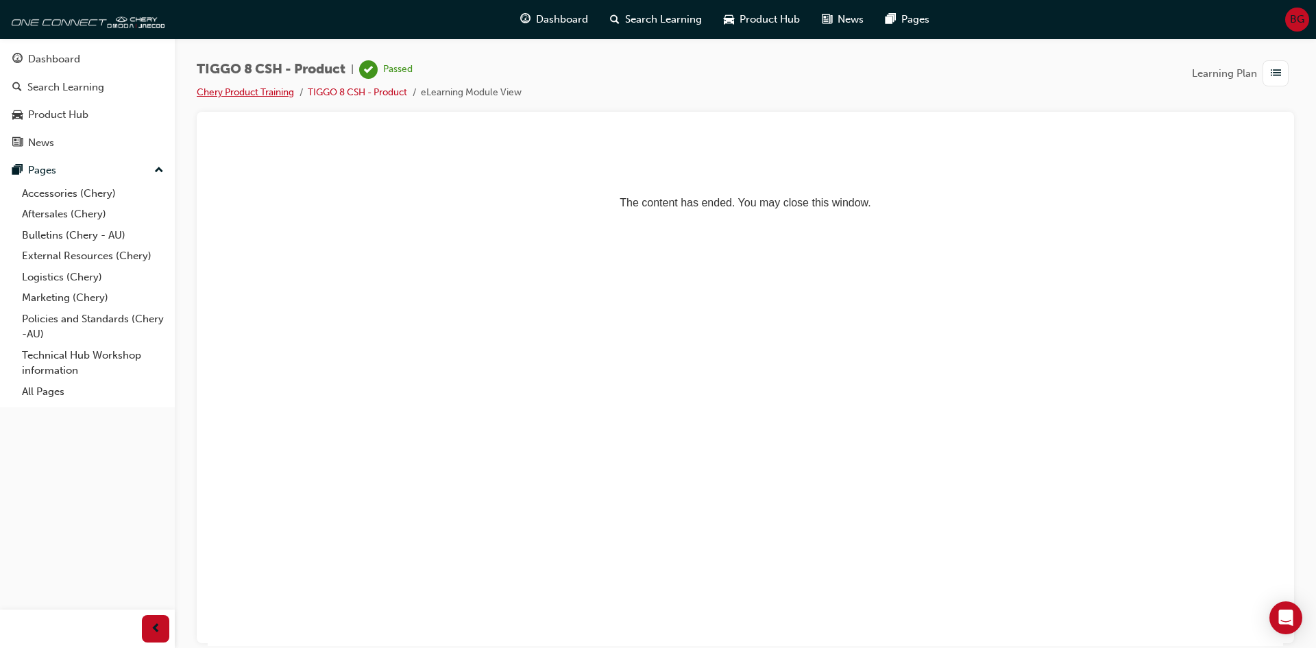
click at [225, 93] on link "Chery Product Training" at bounding box center [245, 92] width 97 height 12
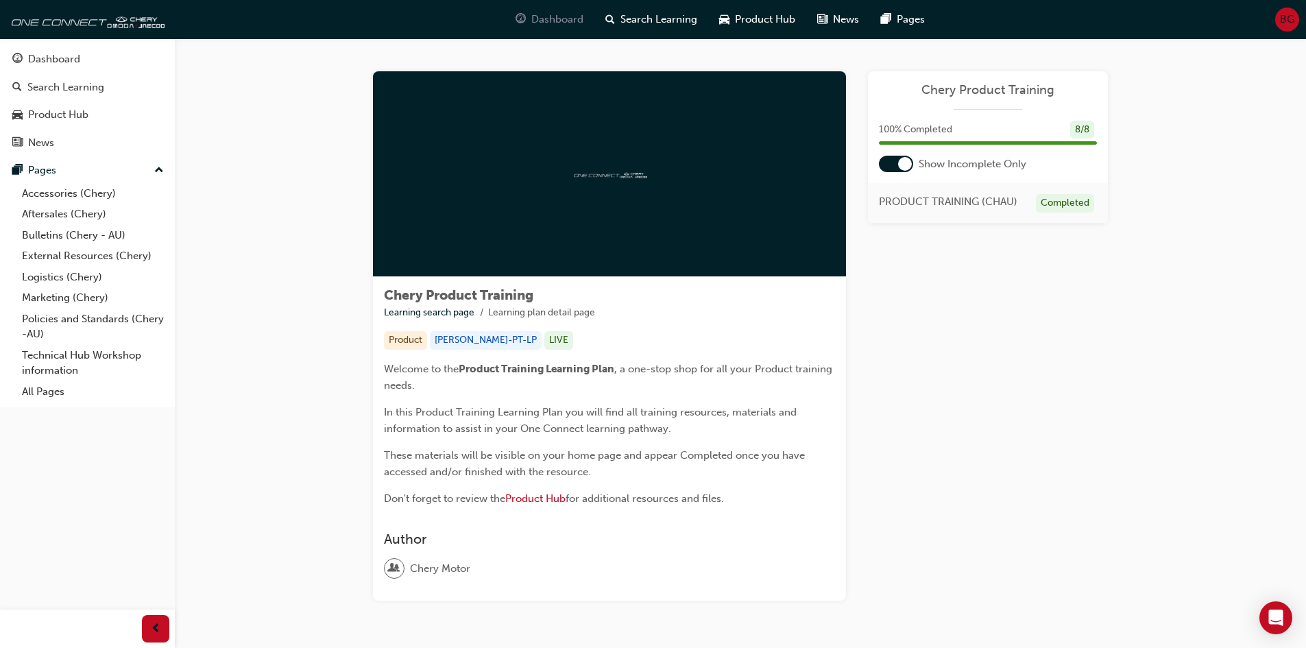
click at [552, 23] on span "Dashboard" at bounding box center [557, 20] width 52 height 16
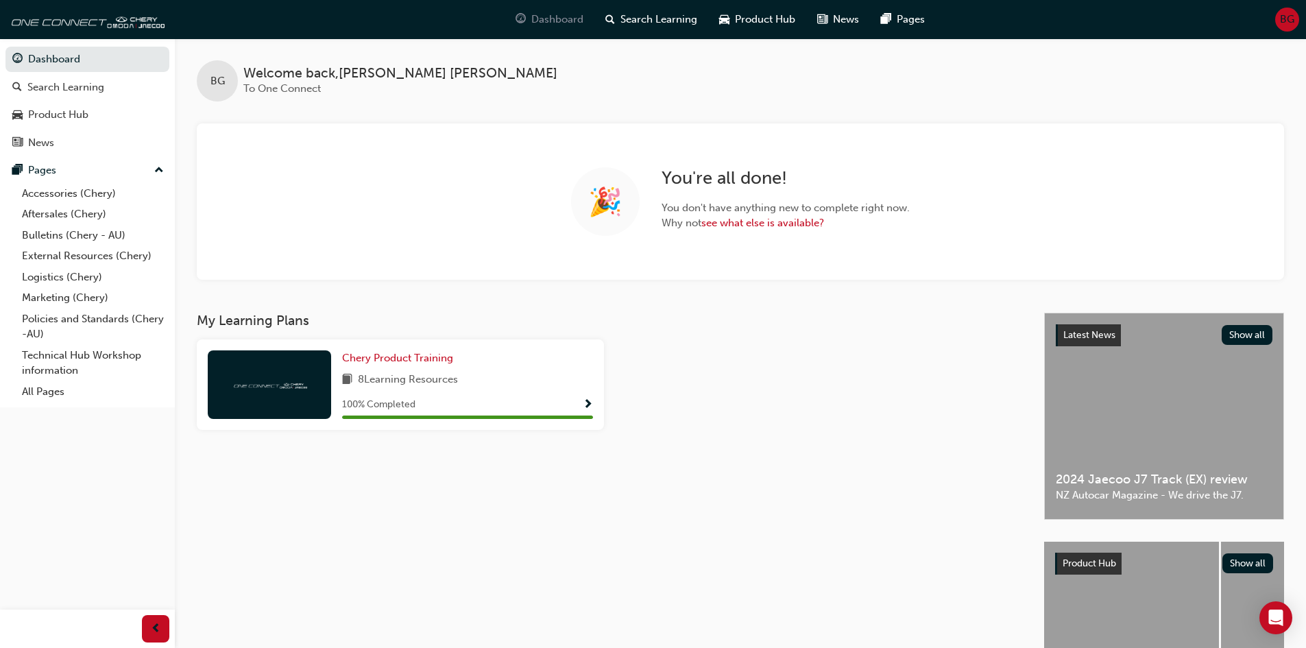
click at [551, 13] on span "Dashboard" at bounding box center [557, 20] width 52 height 16
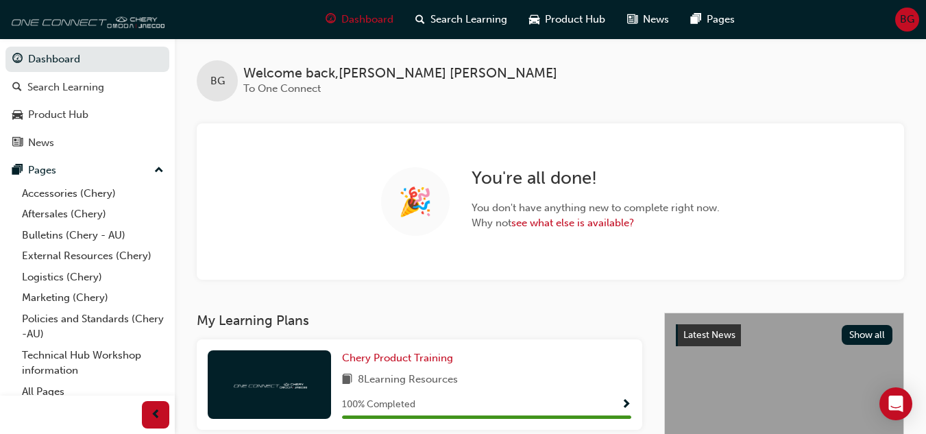
click at [53, 20] on img at bounding box center [86, 18] width 158 height 27
click at [559, 219] on link "see what else is available?" at bounding box center [572, 223] width 123 height 12
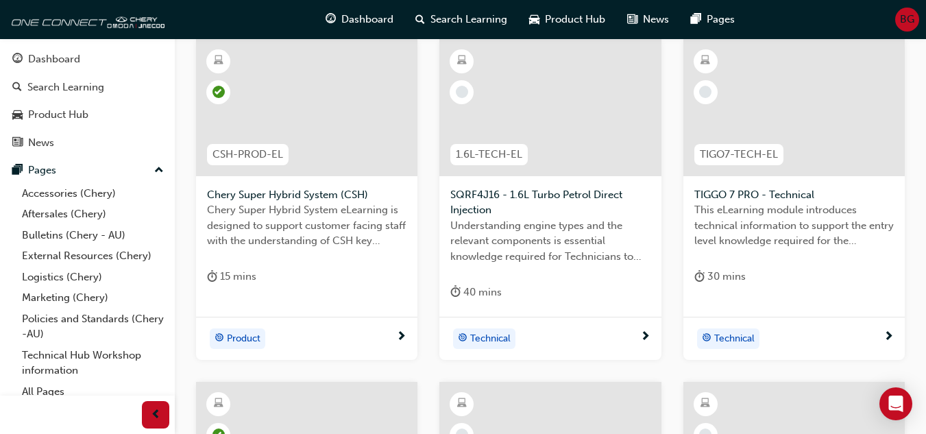
scroll to position [137, 0]
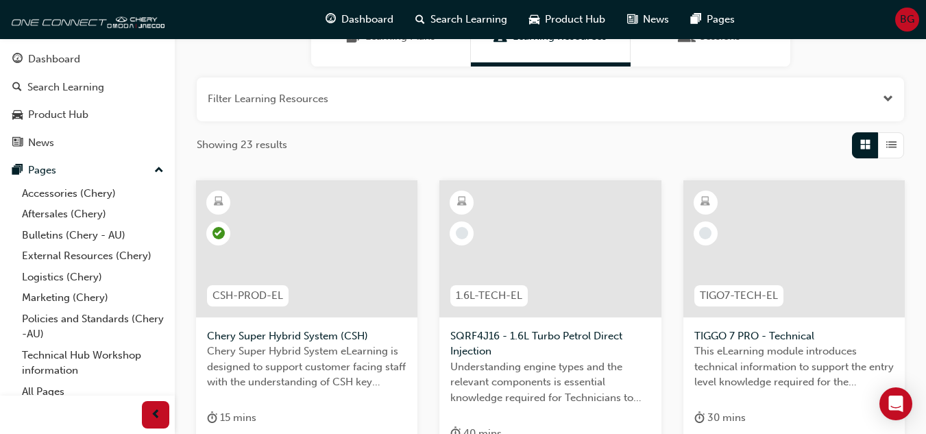
click at [572, 215] on div at bounding box center [549, 248] width 221 height 137
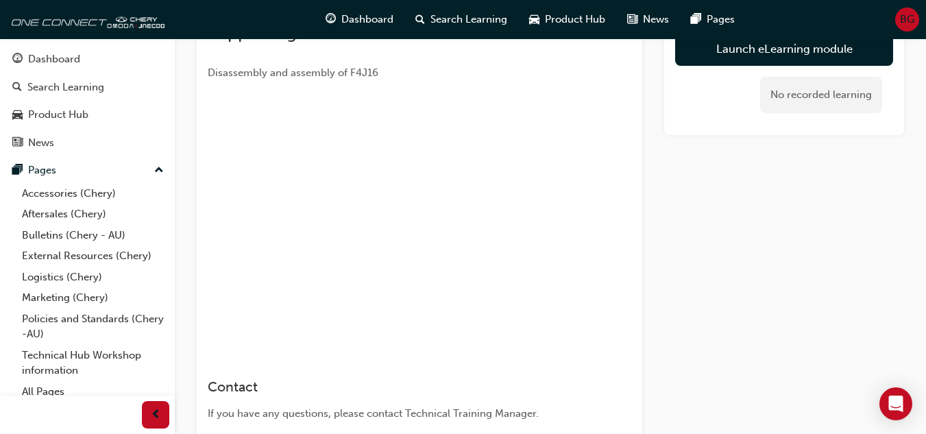
scroll to position [274, 0]
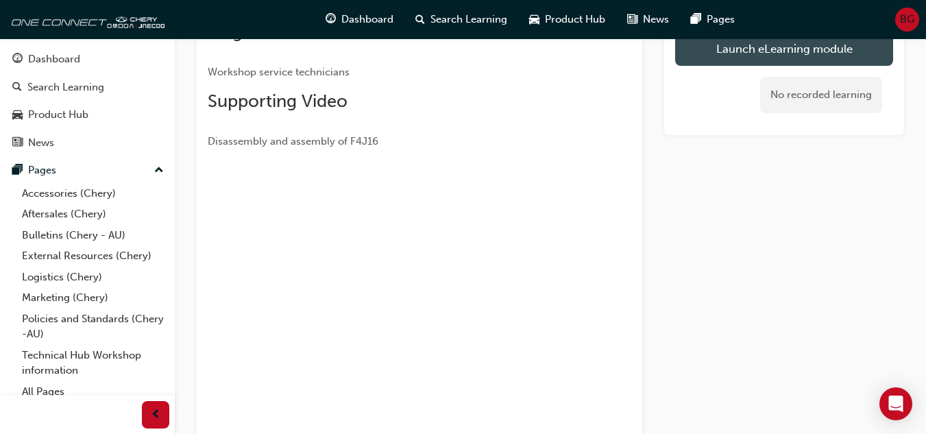
click at [794, 50] on link "Launch eLearning module" at bounding box center [784, 49] width 218 height 34
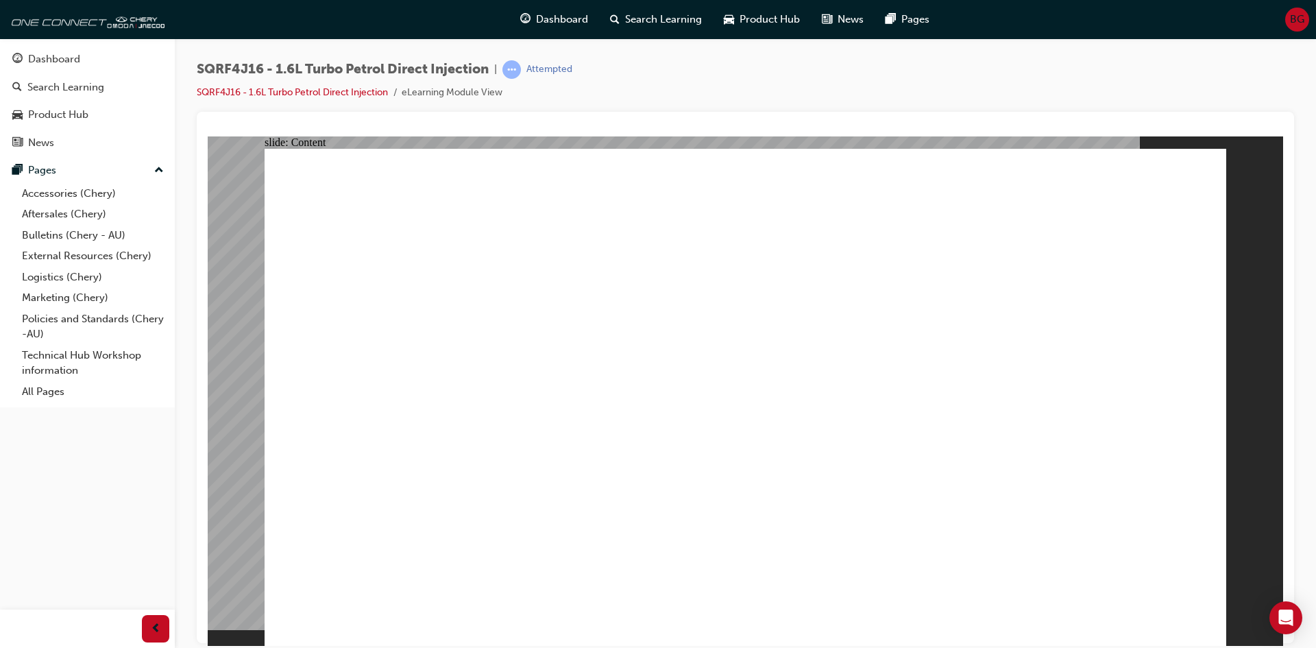
type input "2"
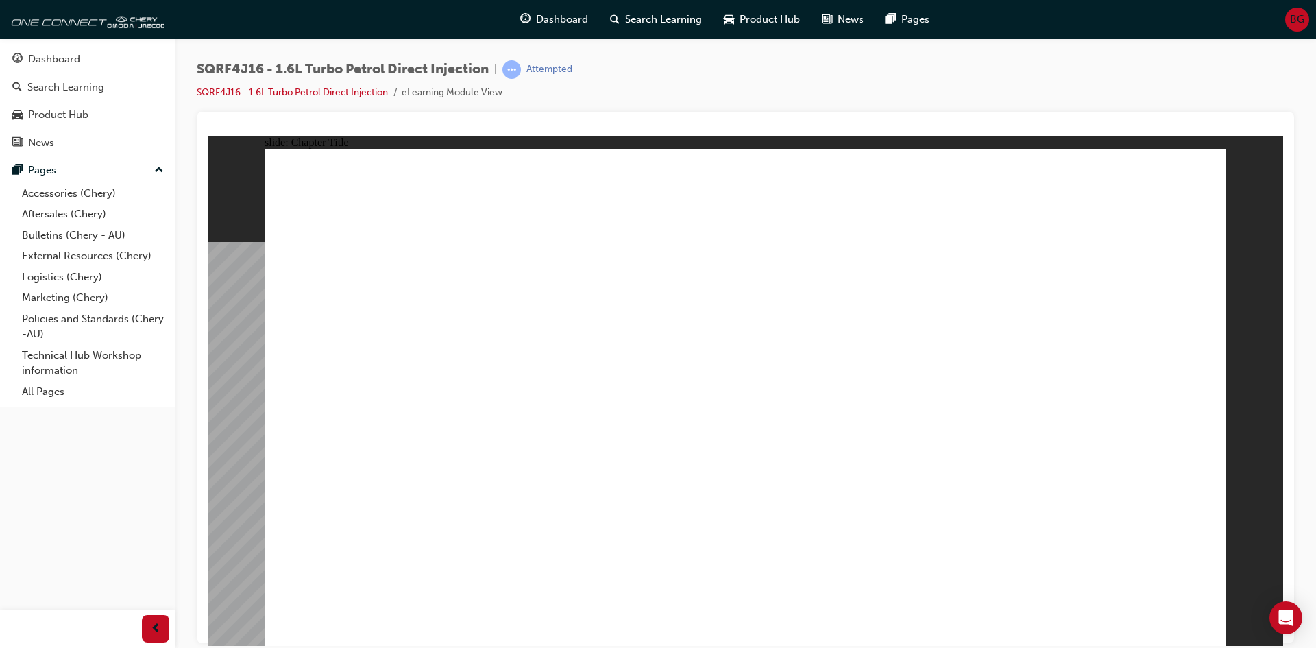
radio input "true"
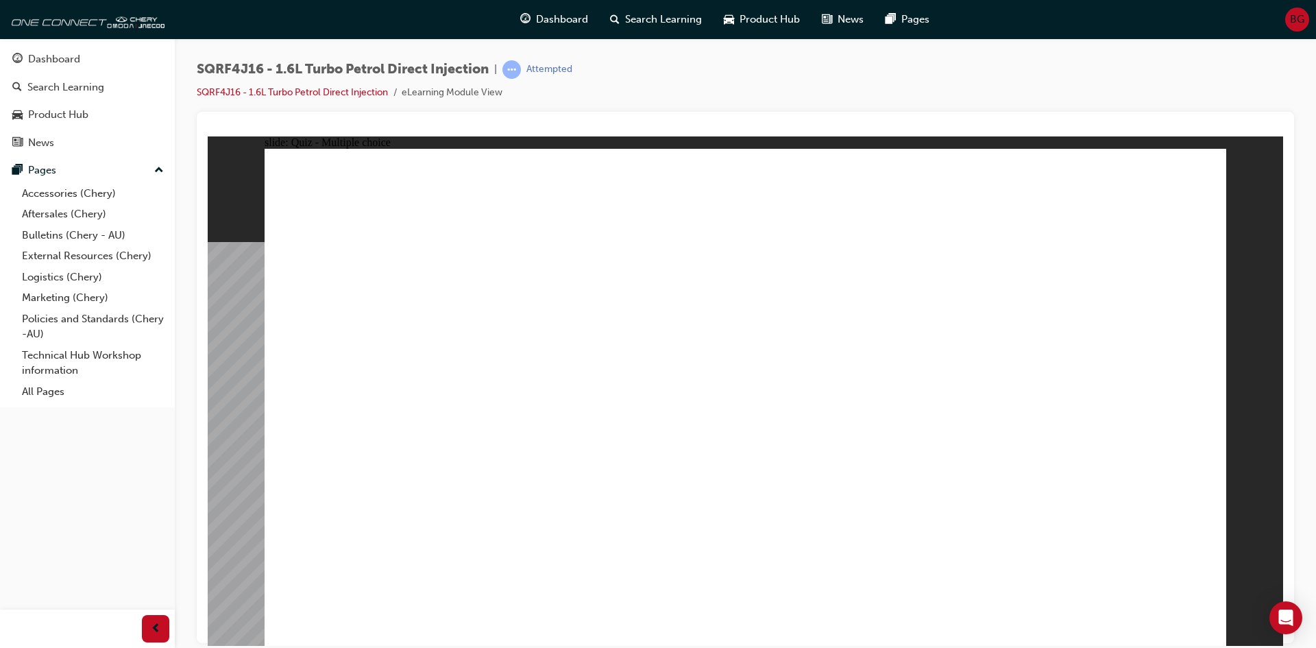
radio input "true"
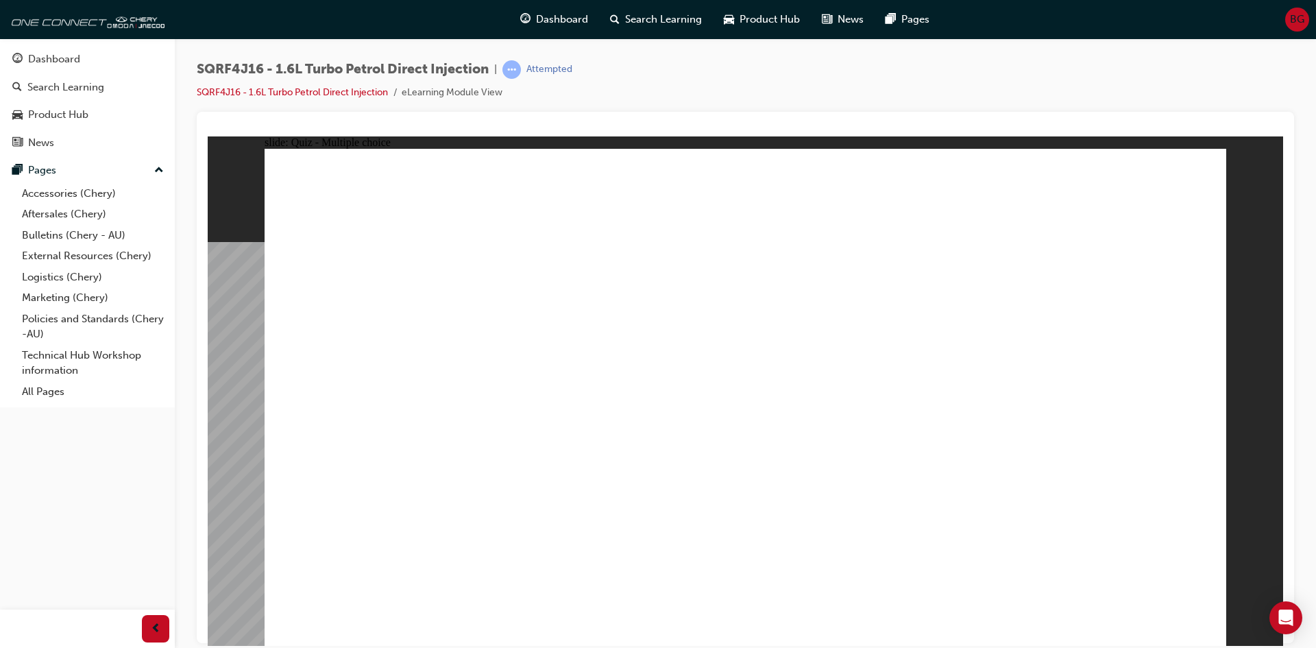
radio input "true"
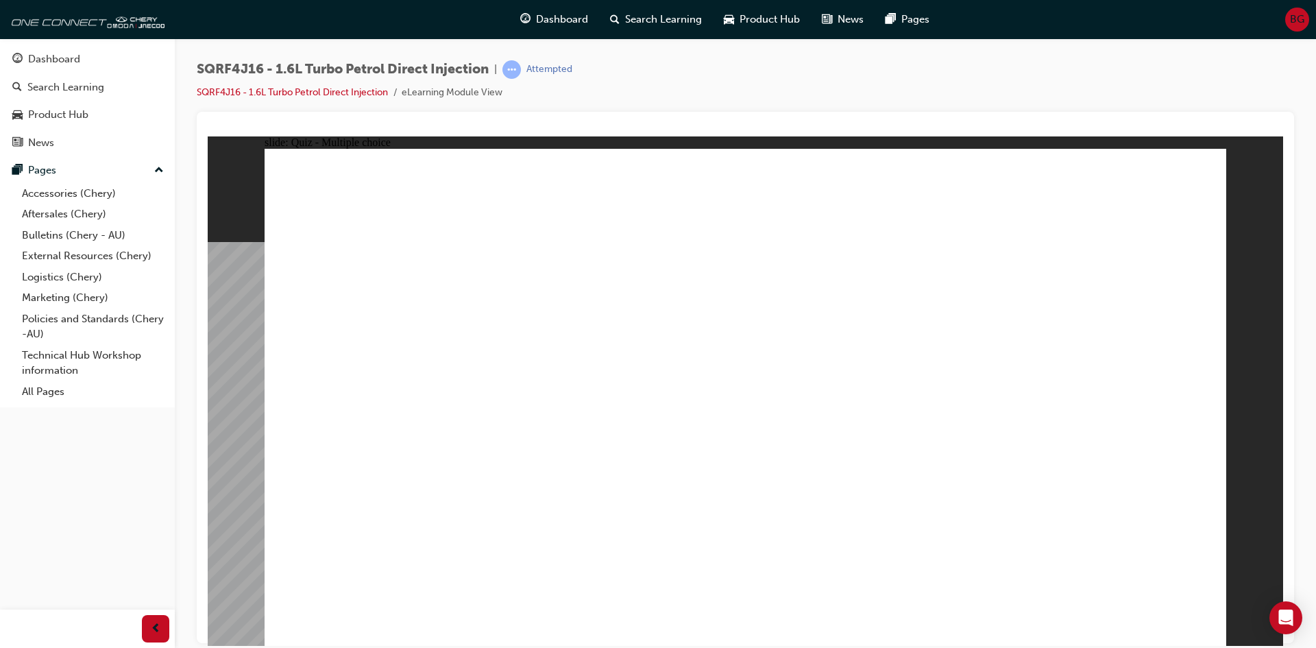
radio input "true"
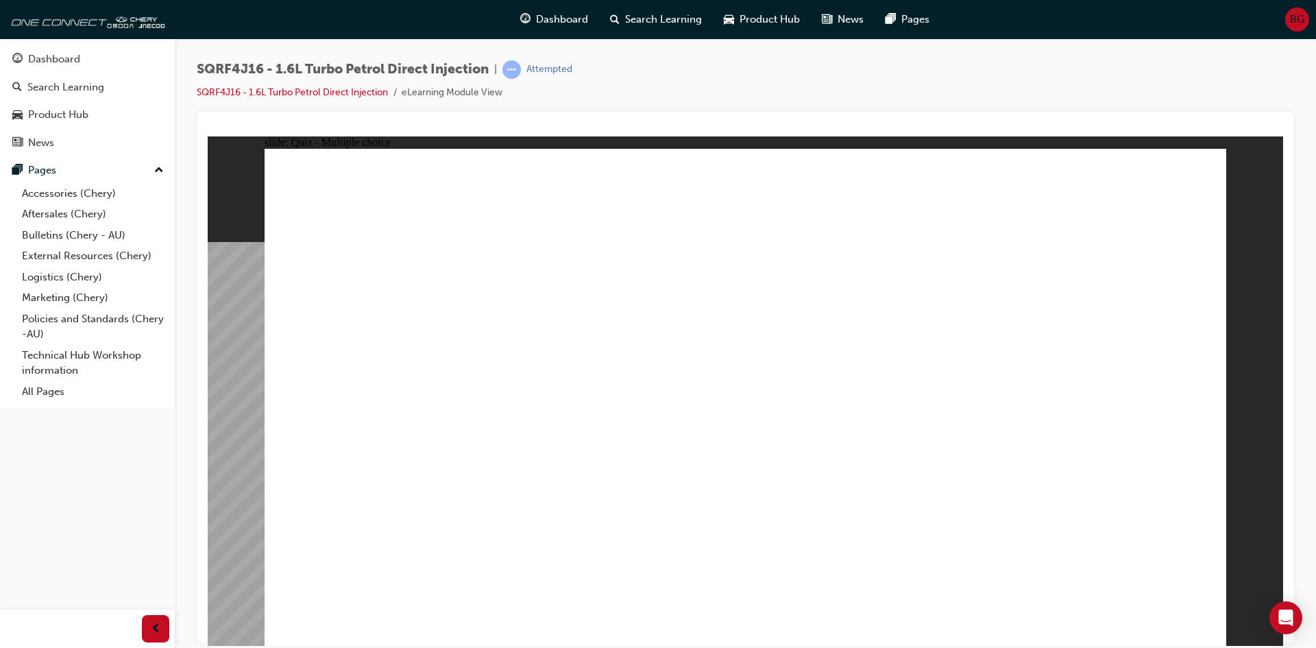
radio input "true"
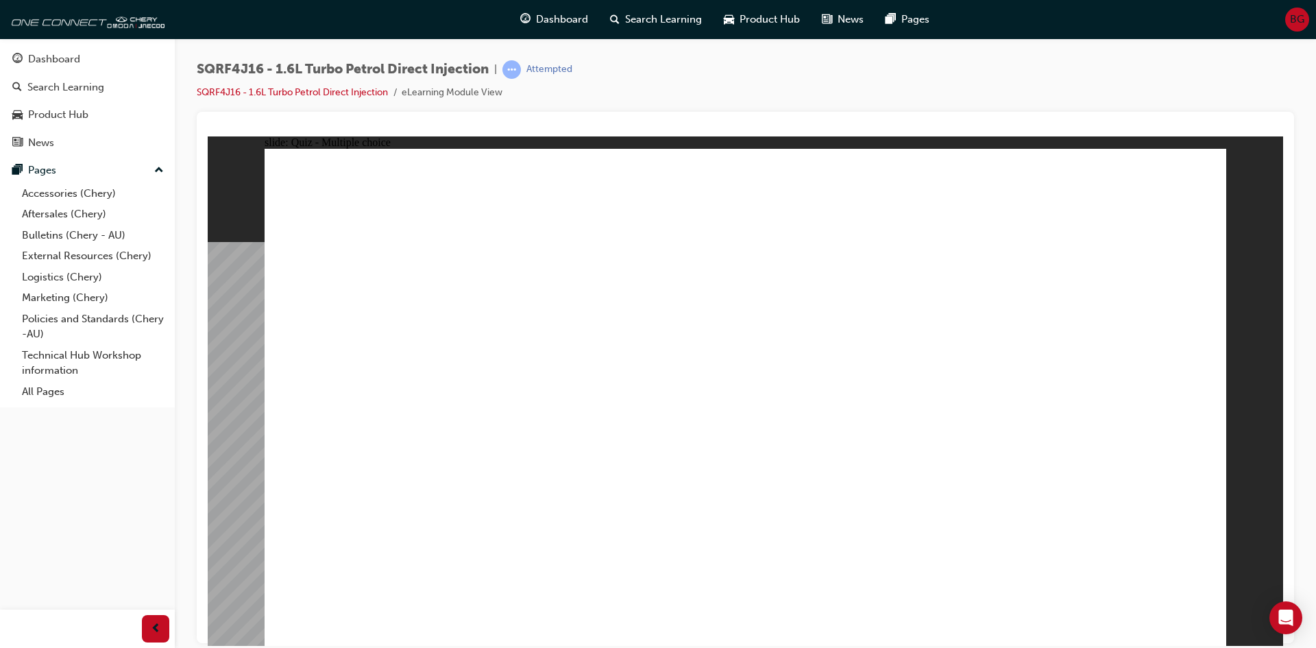
click at [555, 17] on span "Dashboard" at bounding box center [562, 20] width 52 height 16
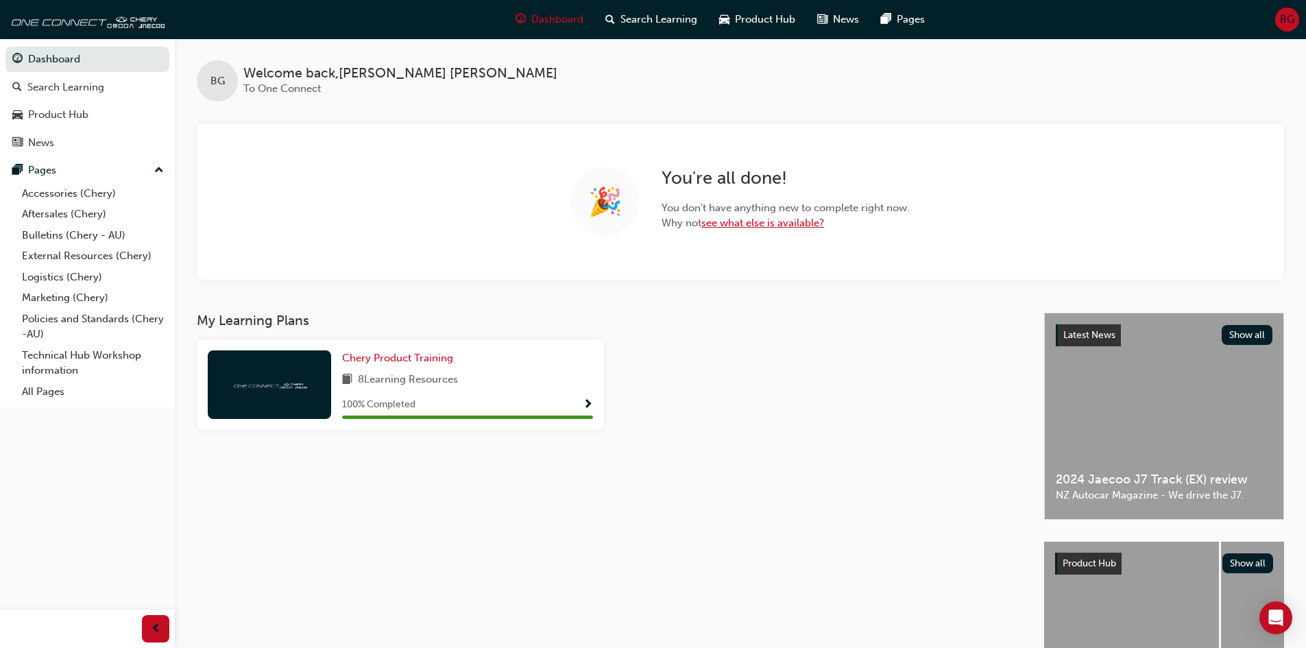
click at [770, 223] on link "see what else is available?" at bounding box center [762, 223] width 123 height 12
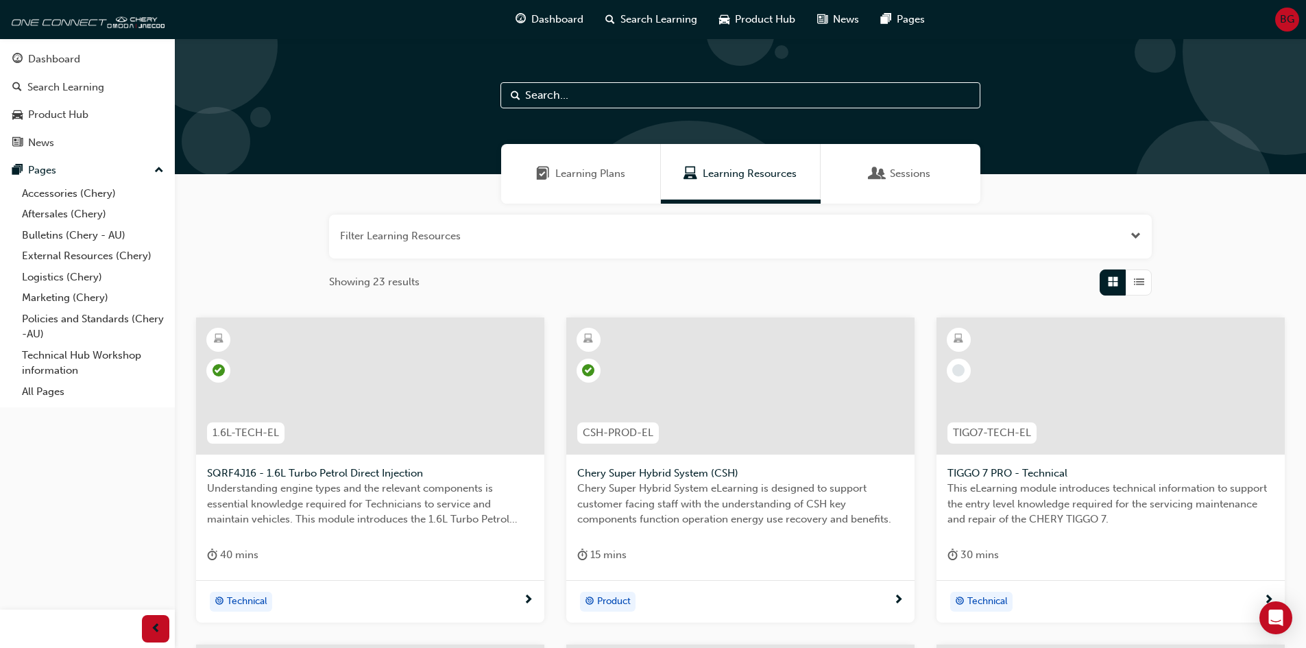
click at [1008, 433] on span "TIGO7-TECH-EL" at bounding box center [992, 433] width 78 height 16
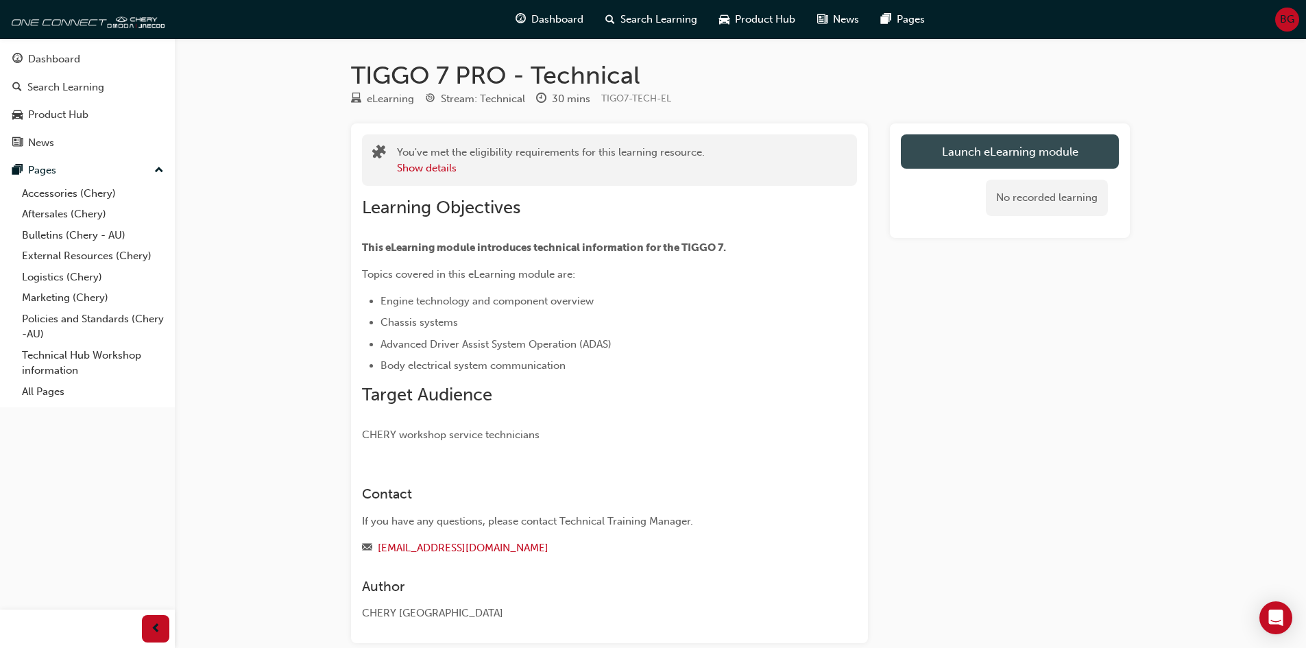
click at [993, 161] on link "Launch eLearning module" at bounding box center [1010, 151] width 218 height 34
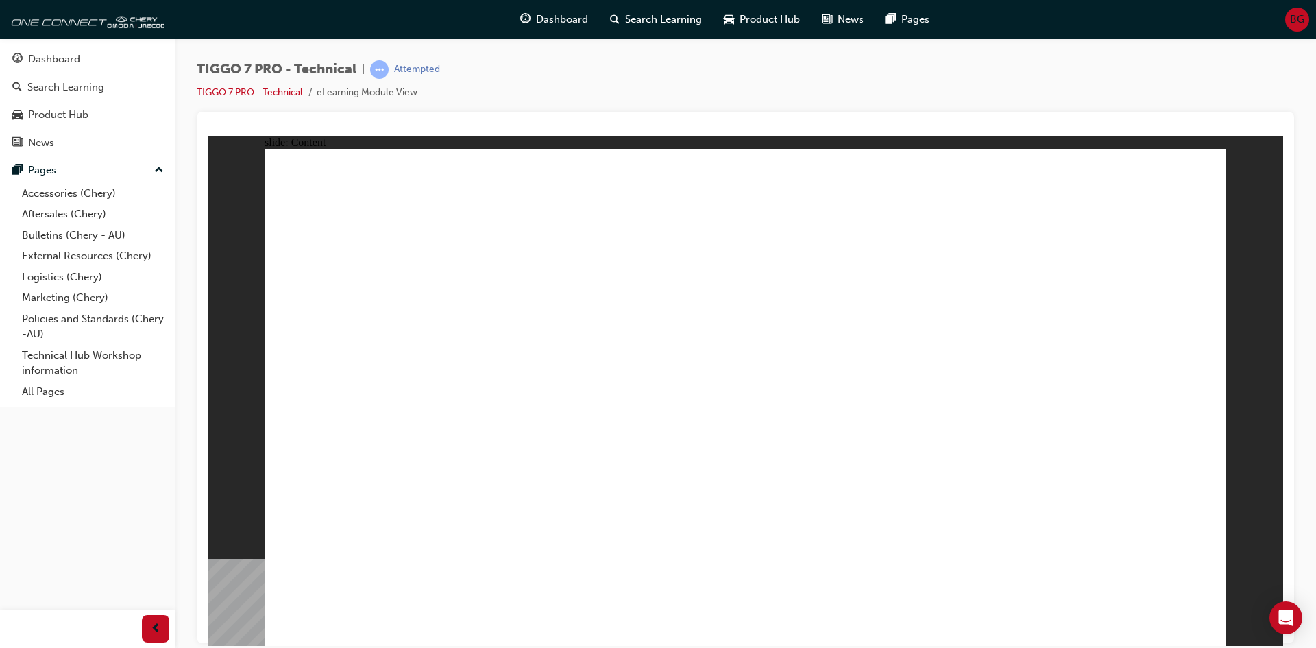
type input "44"
